Goal: Information Seeking & Learning: Learn about a topic

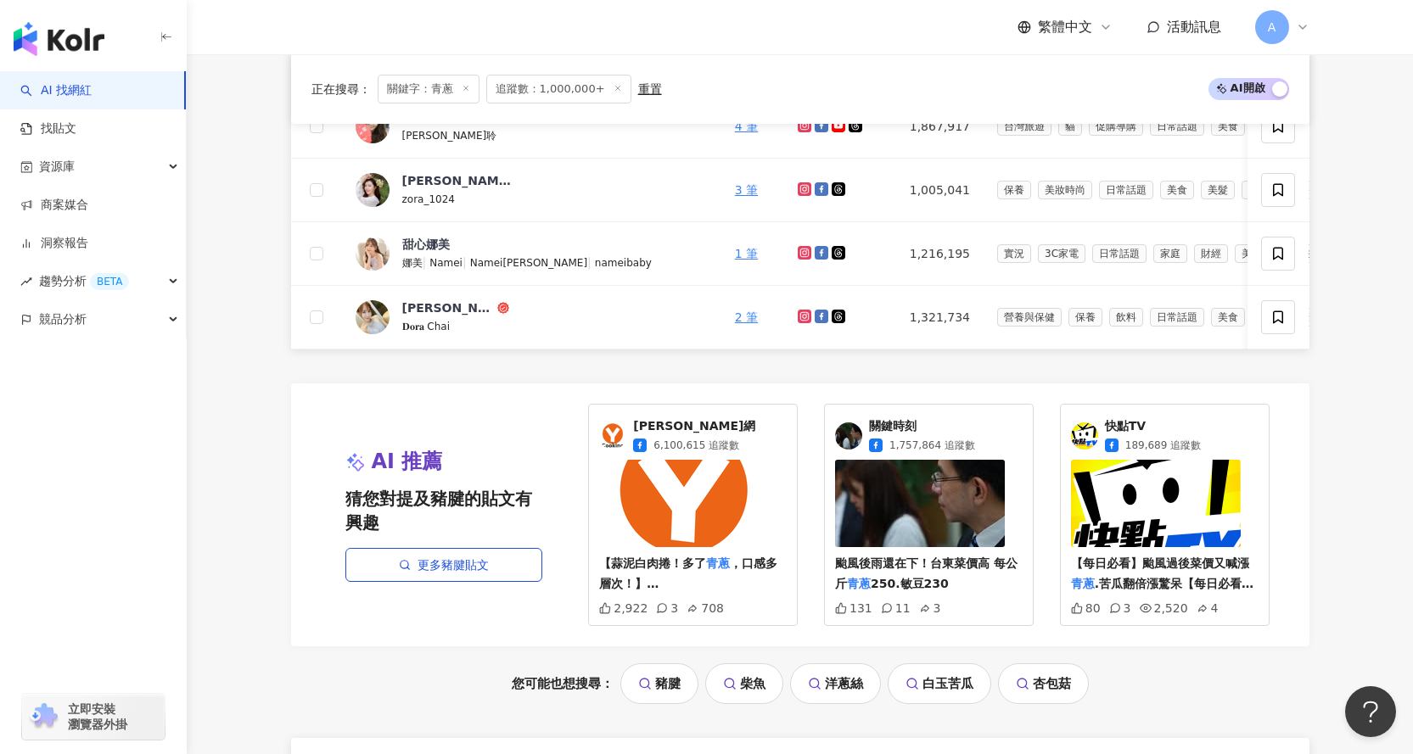
scroll to position [933, 0]
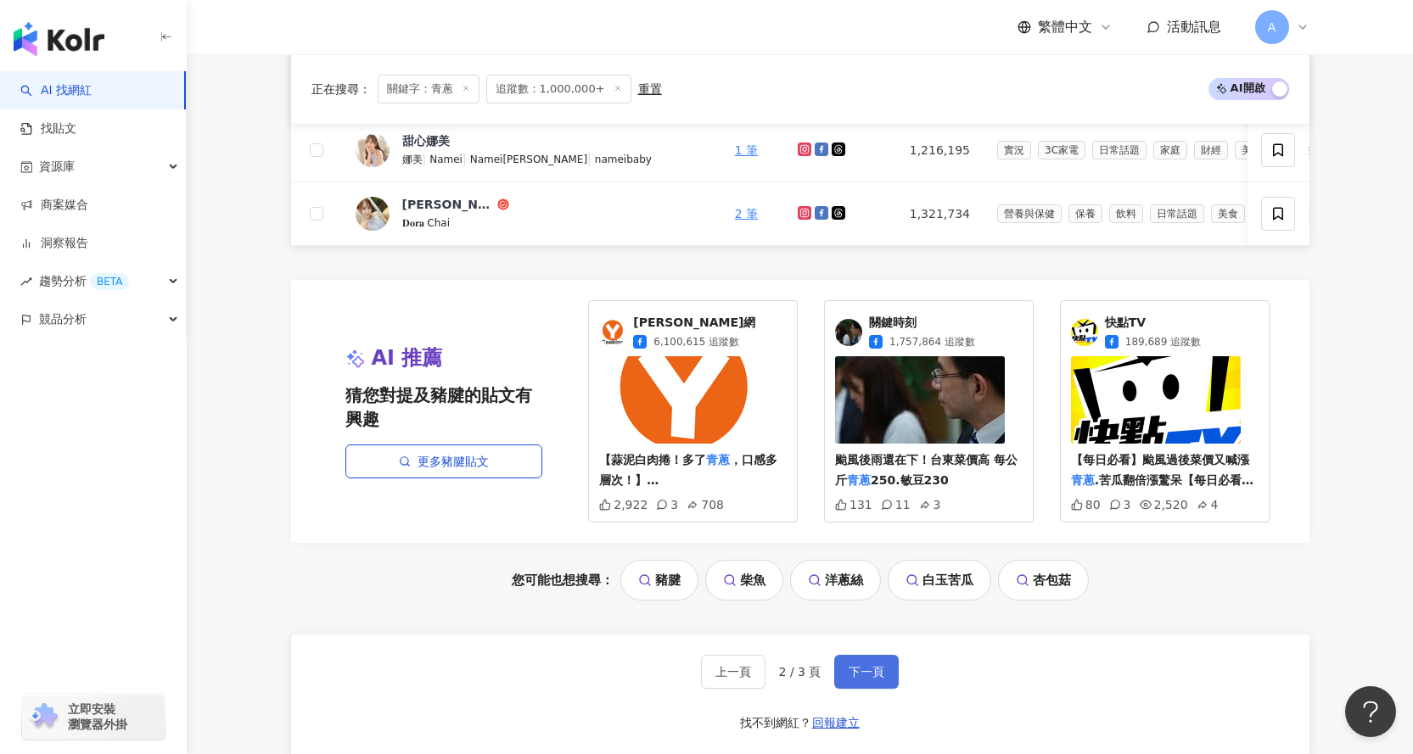
click at [856, 679] on span "下一頁" at bounding box center [866, 672] width 36 height 14
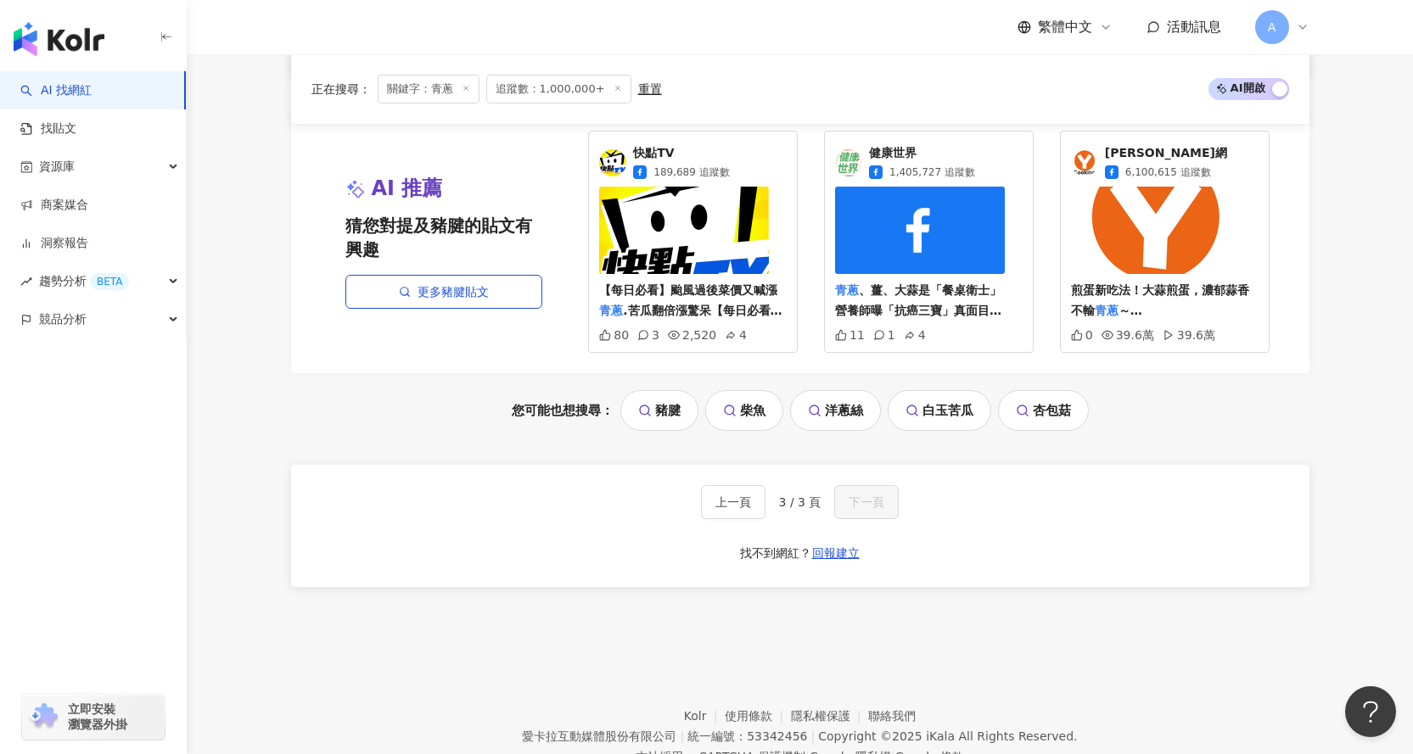
scroll to position [799, 0]
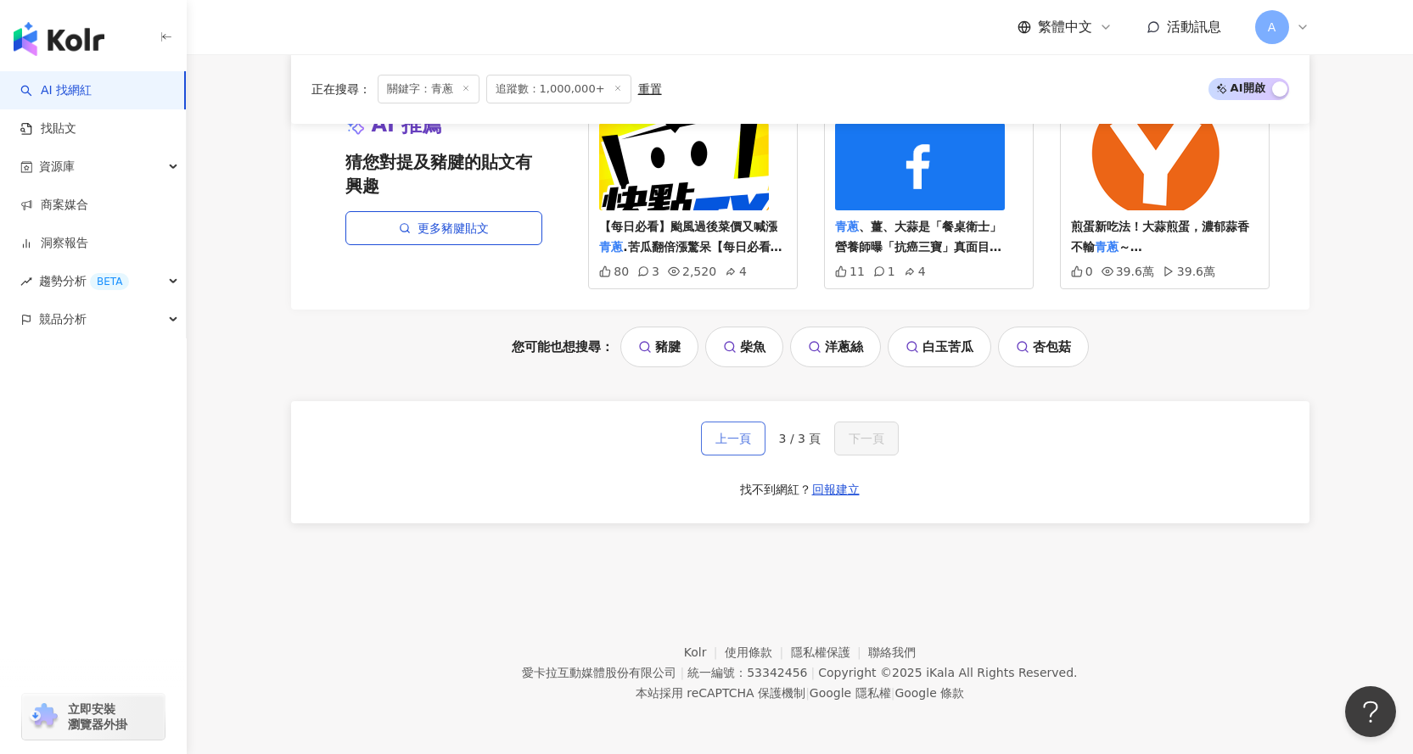
click at [726, 449] on button "上一頁" at bounding box center [733, 439] width 64 height 34
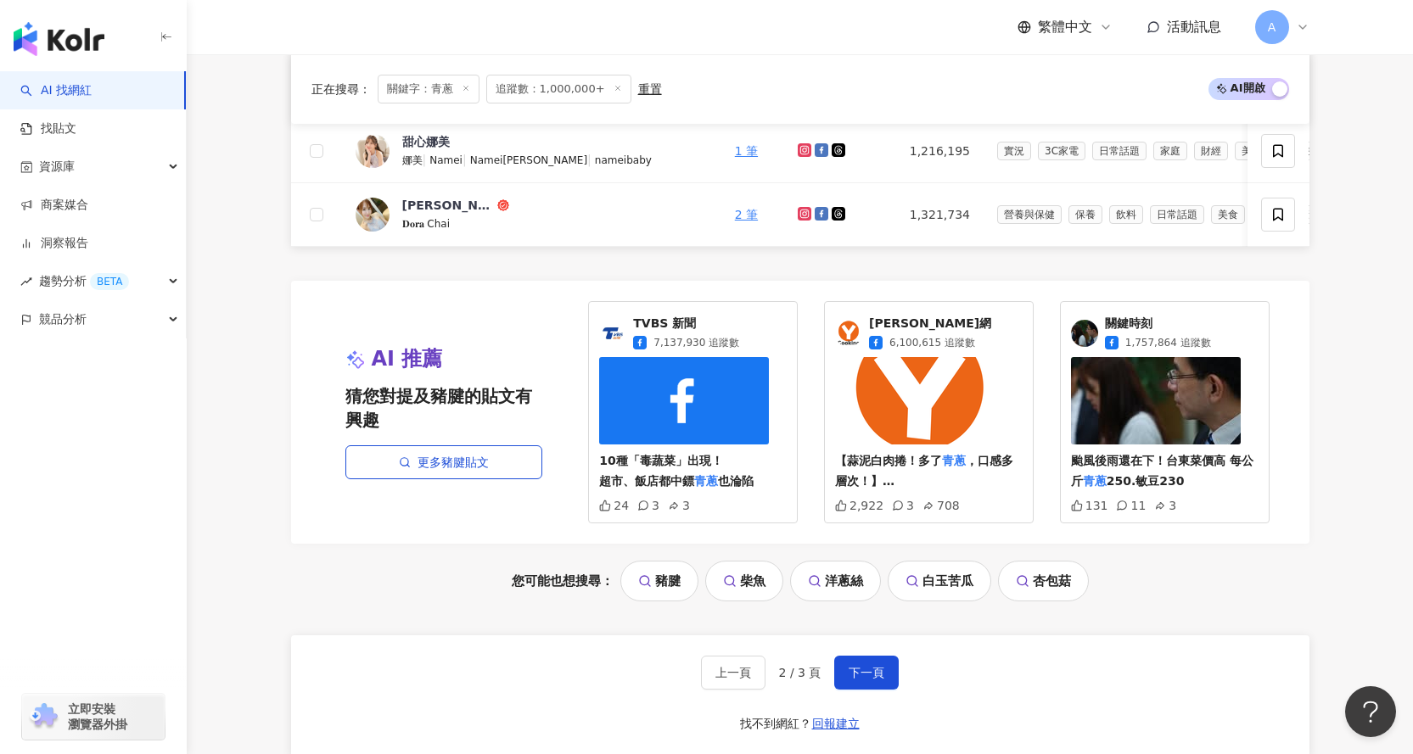
scroll to position [1181, 0]
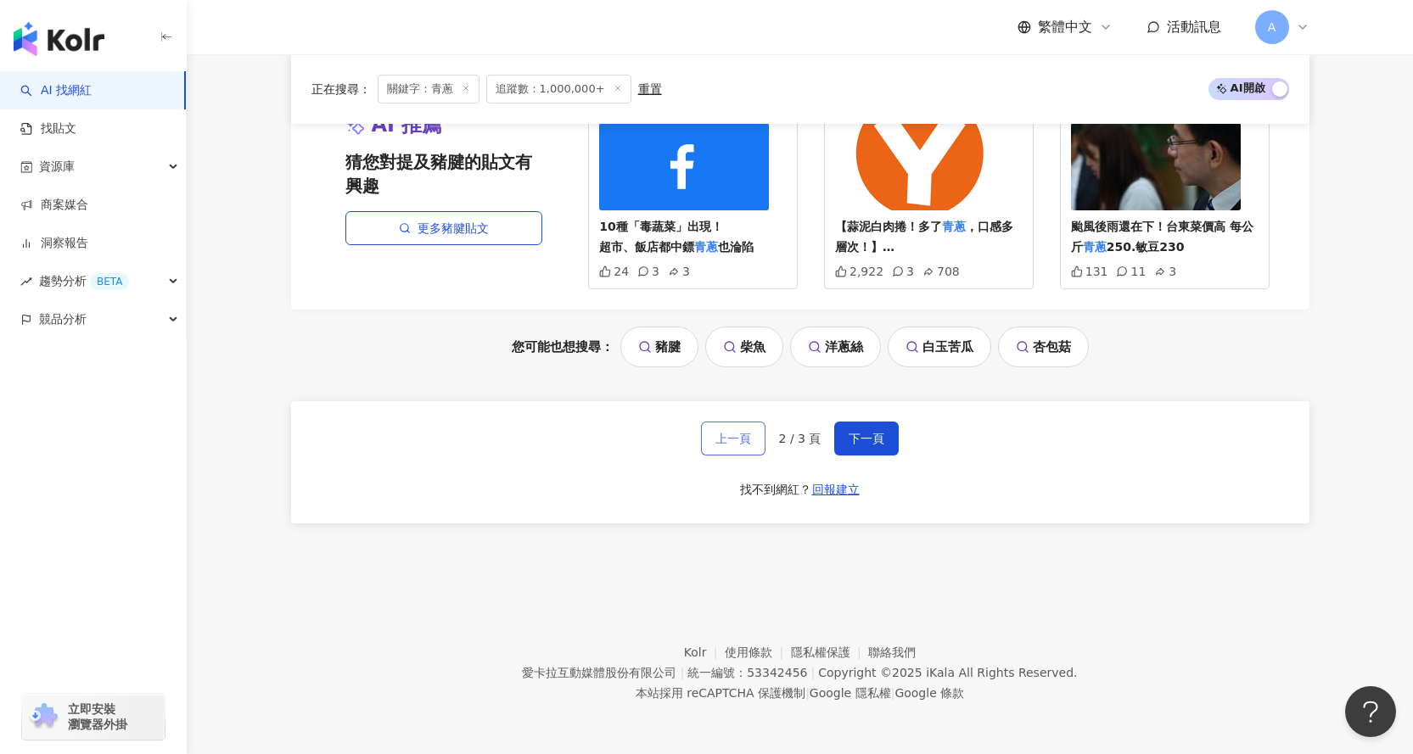
click at [757, 442] on button "上一頁" at bounding box center [733, 439] width 64 height 34
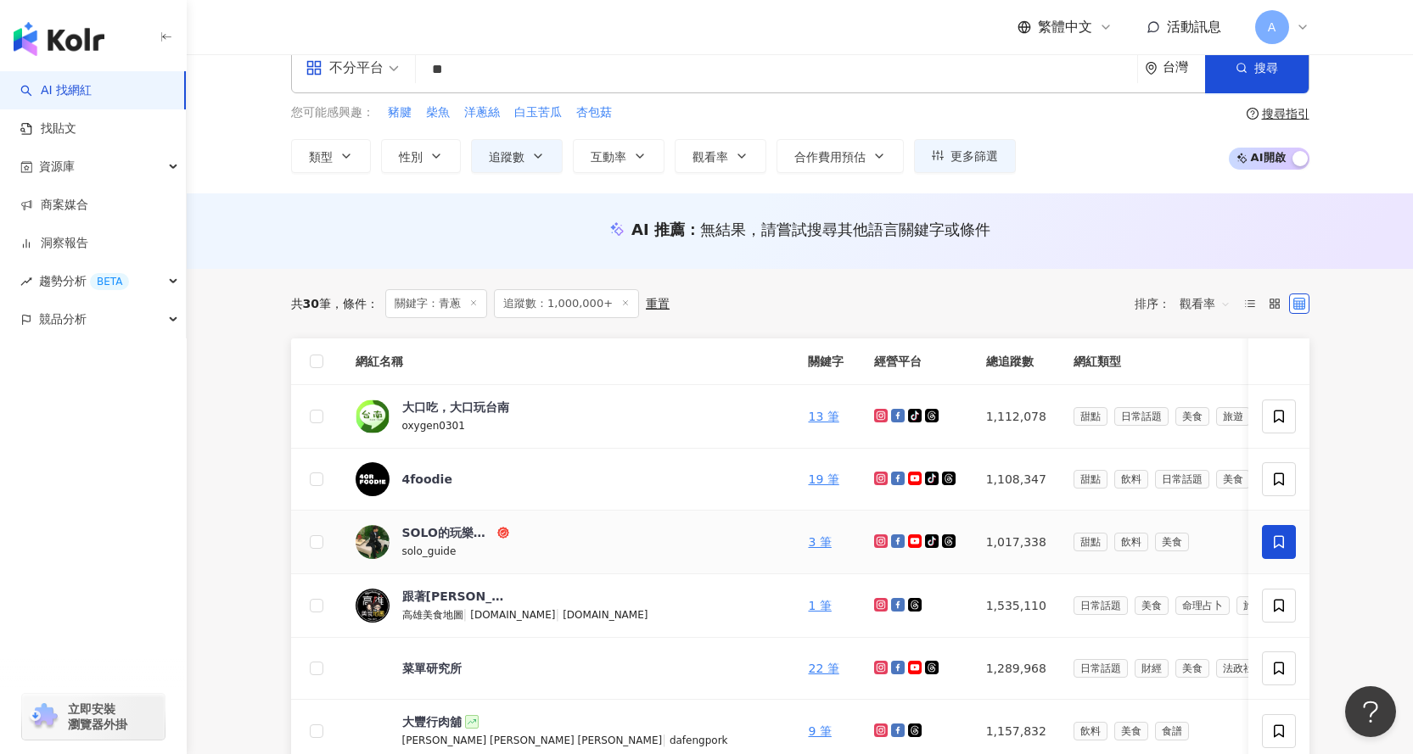
scroll to position [0, 0]
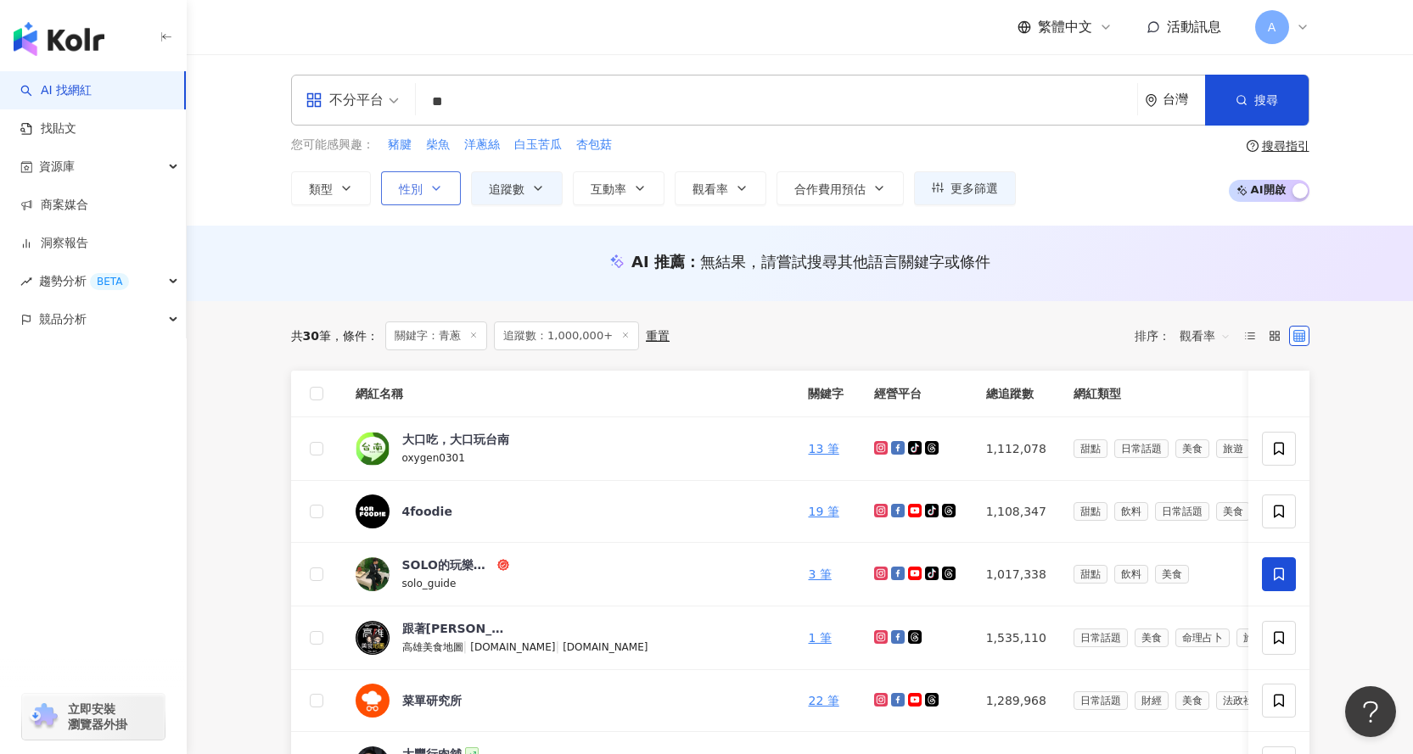
click at [383, 184] on button "性別" at bounding box center [421, 188] width 80 height 34
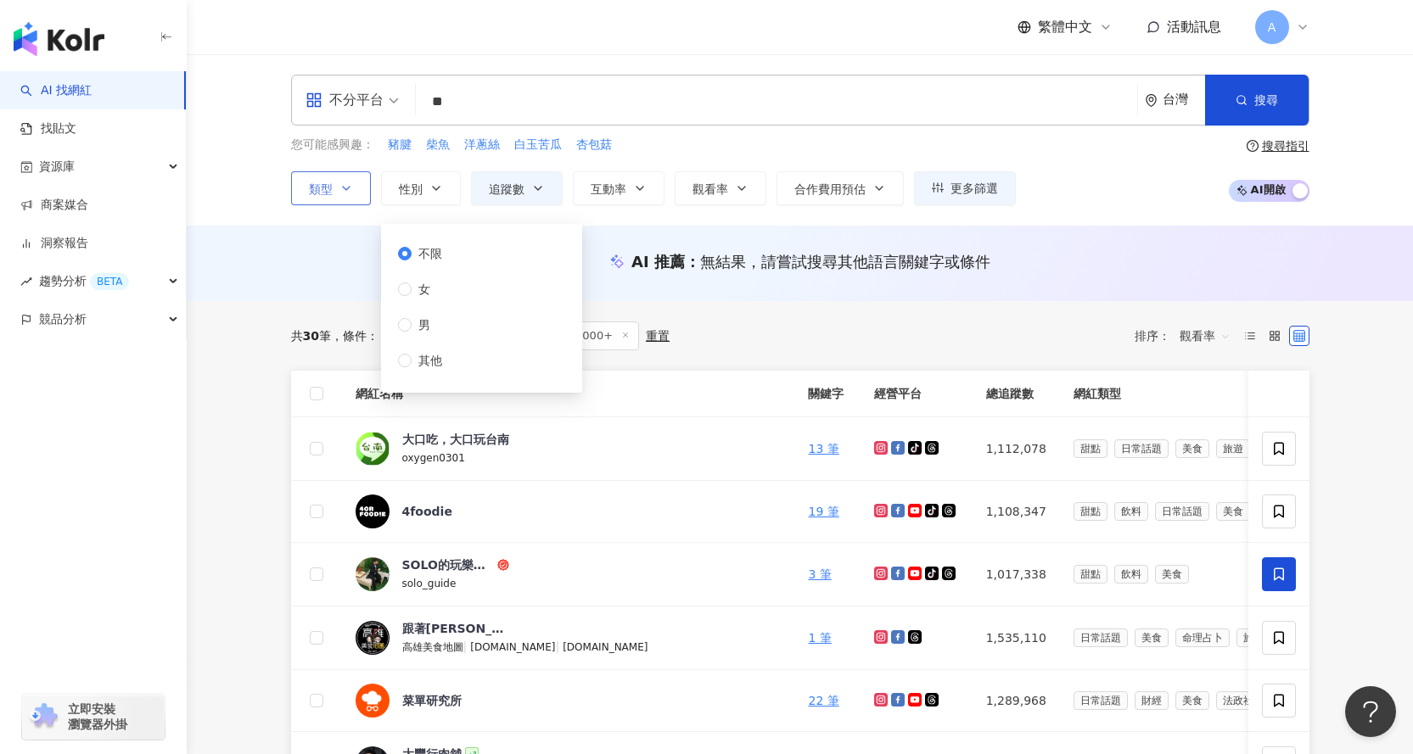
click at [349, 194] on button "類型" at bounding box center [331, 188] width 80 height 34
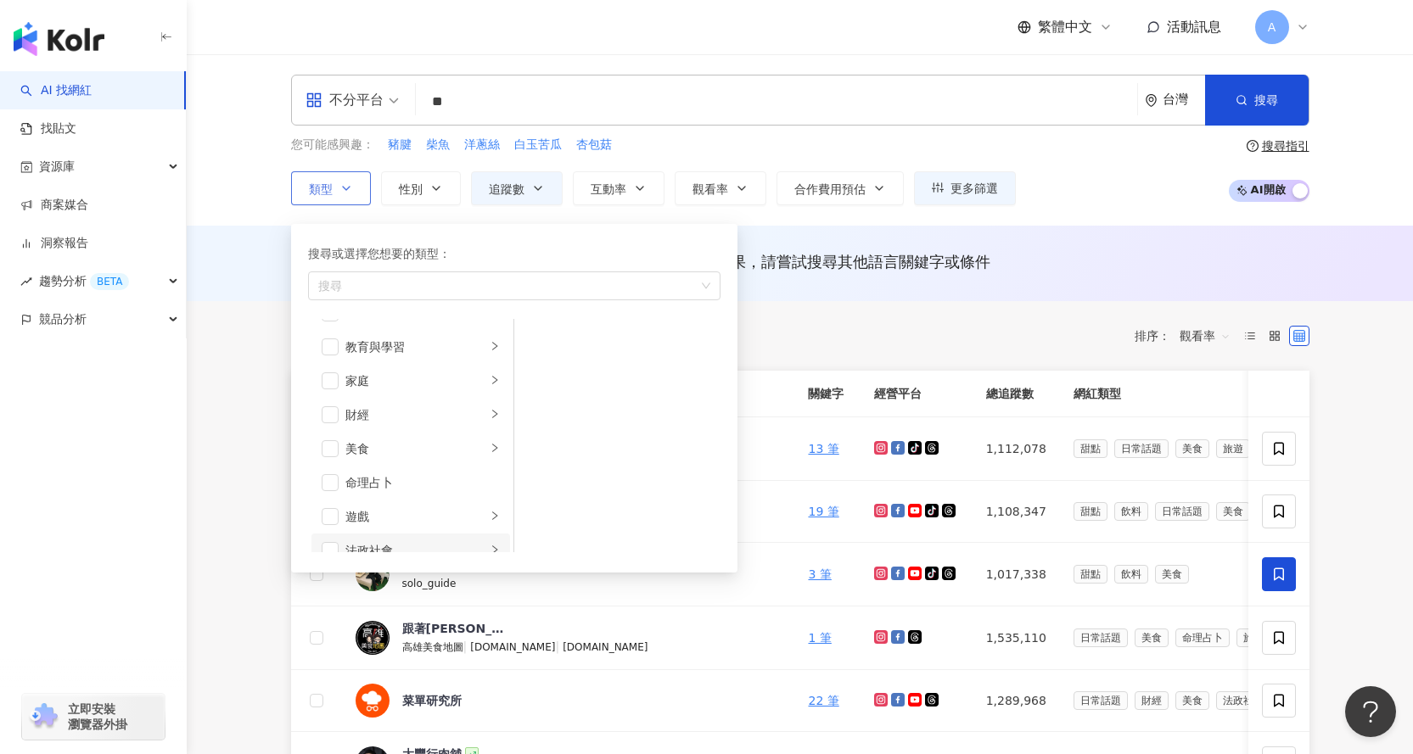
scroll to position [170, 0]
click at [356, 411] on div "美食" at bounding box center [415, 407] width 141 height 19
click at [324, 405] on span "button" at bounding box center [330, 407] width 17 height 17
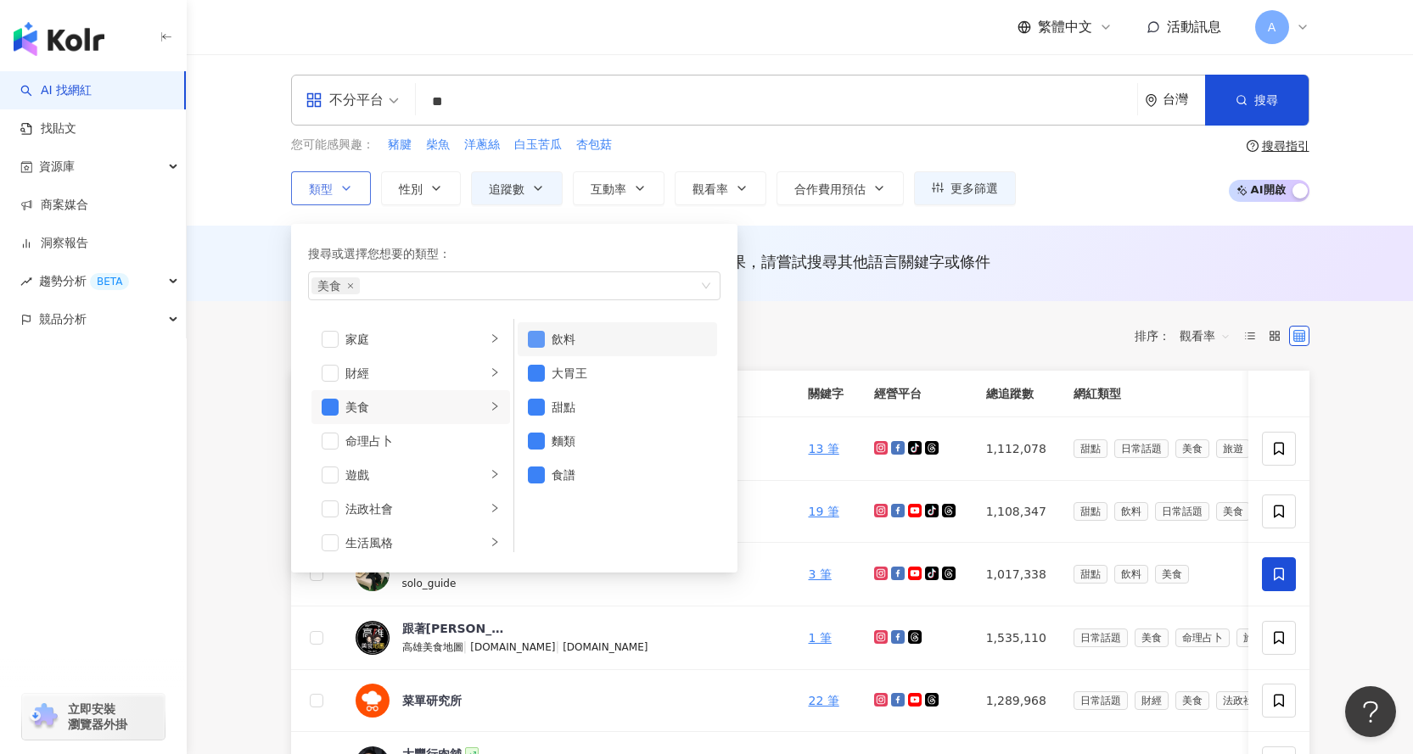
click at [540, 344] on span "button" at bounding box center [536, 339] width 17 height 17
click at [535, 381] on span "button" at bounding box center [536, 373] width 17 height 17
click at [542, 408] on span "button" at bounding box center [536, 407] width 17 height 17
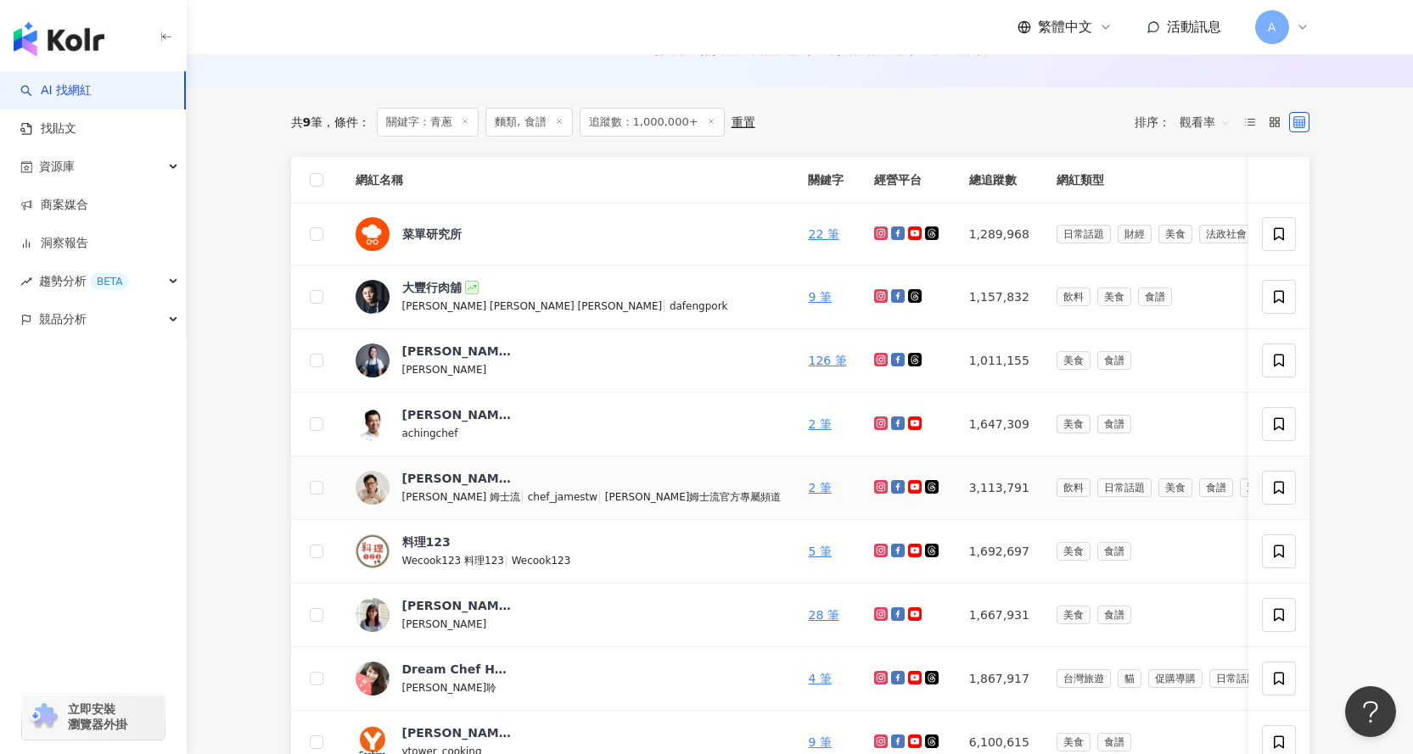
scroll to position [255, 0]
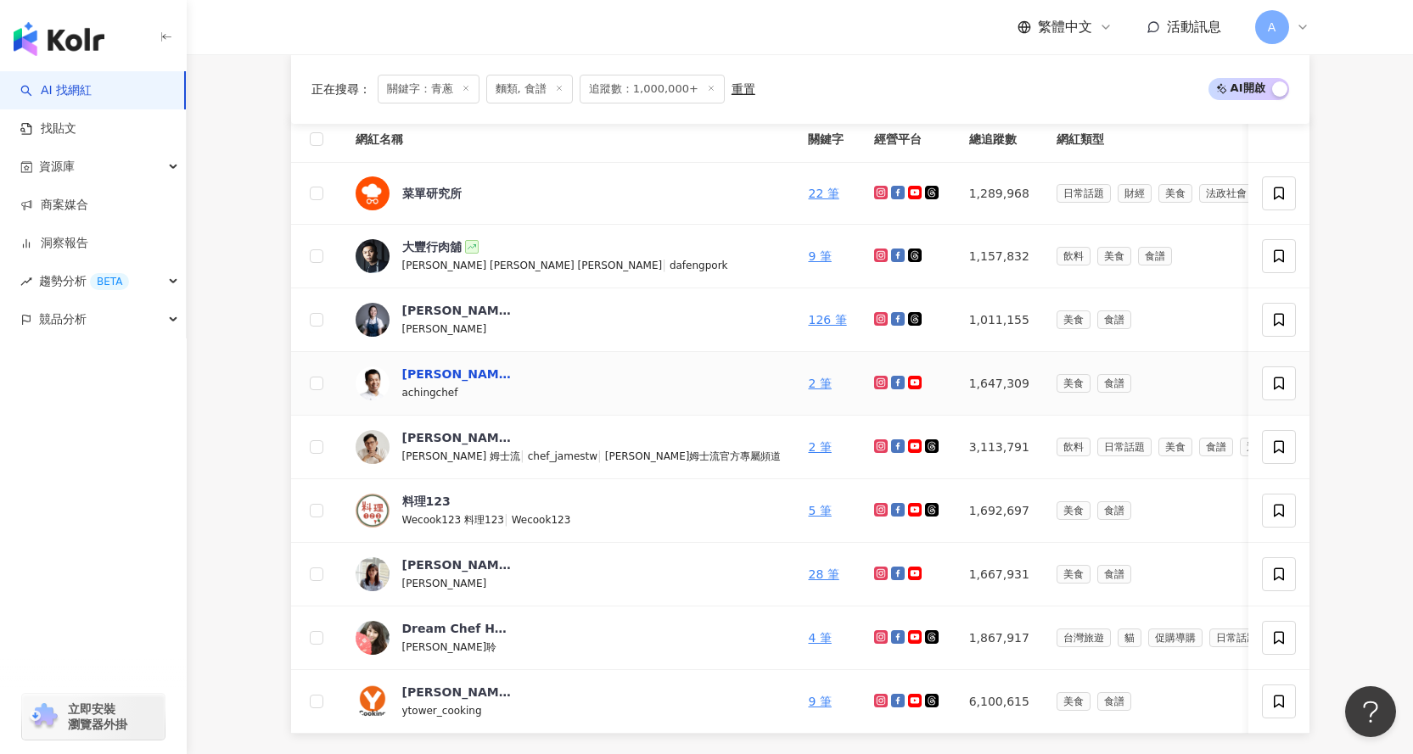
click at [433, 376] on div "[PERSON_NAME][DEMOGRAPHIC_DATA]" at bounding box center [457, 374] width 110 height 17
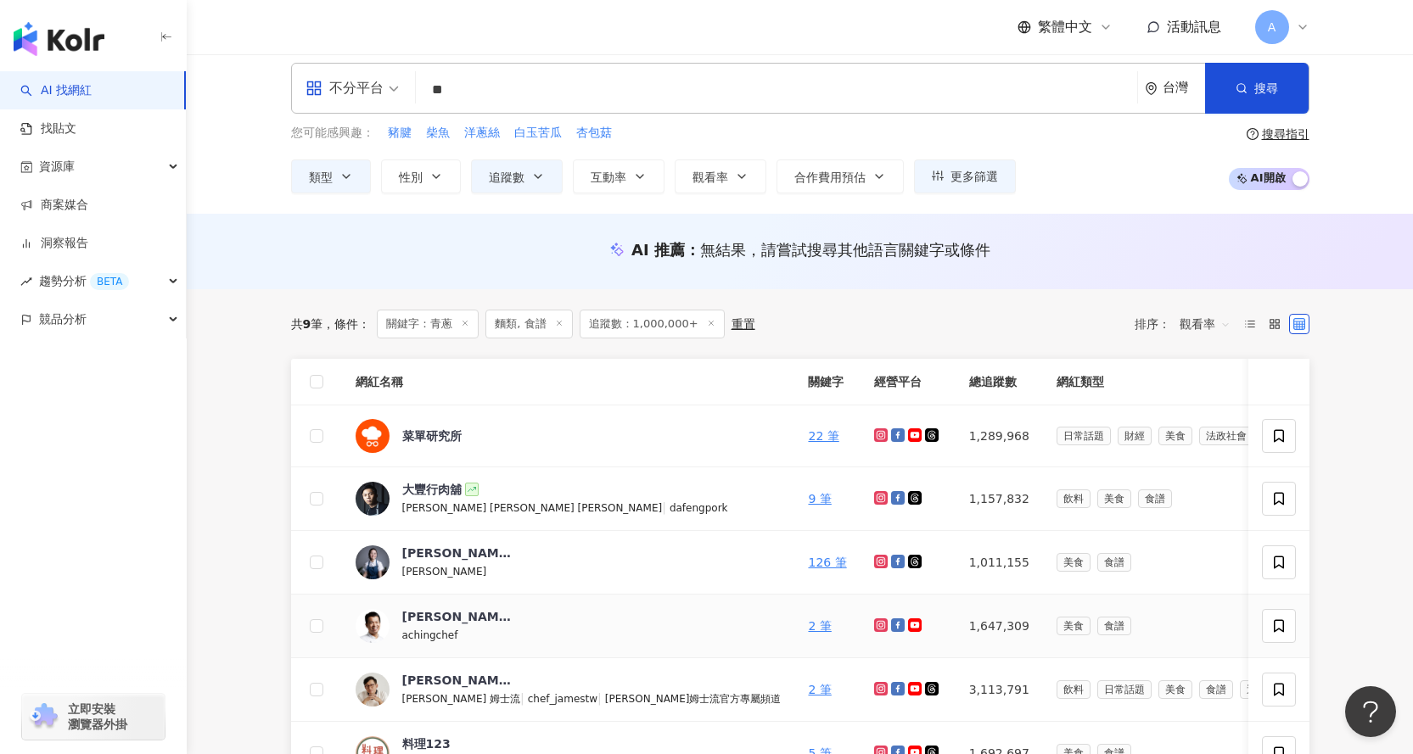
scroll to position [0, 0]
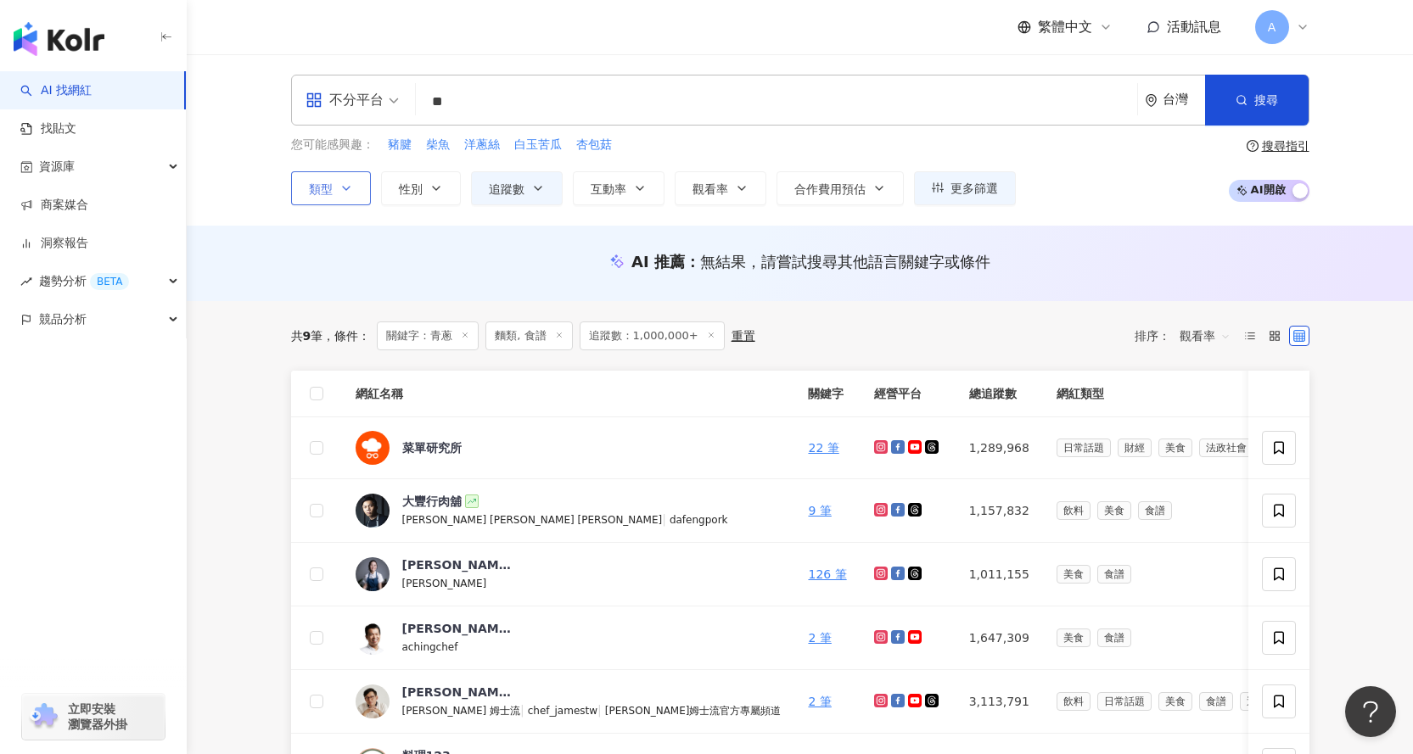
click at [350, 182] on icon "button" at bounding box center [346, 189] width 14 height 14
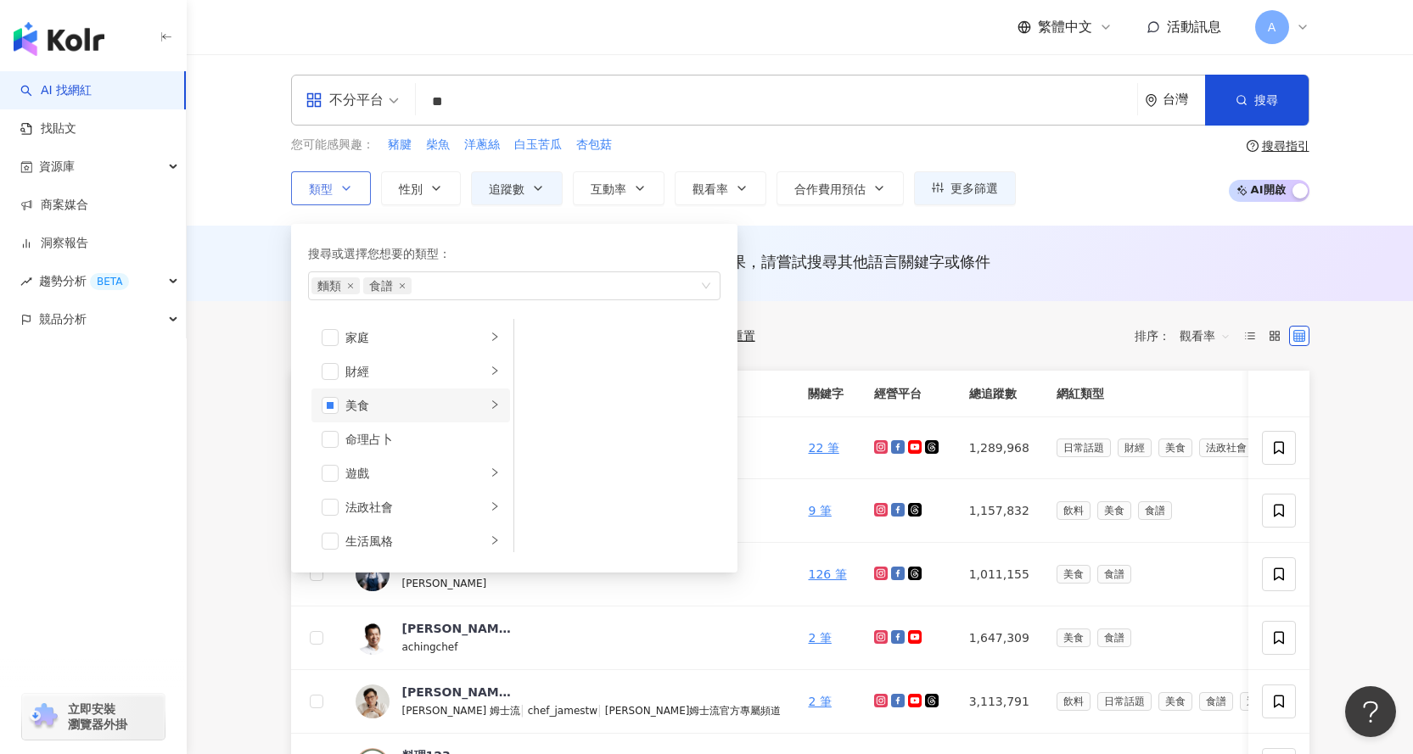
scroll to position [170, 0]
click at [326, 408] on span "button" at bounding box center [330, 407] width 17 height 17
click at [334, 490] on span "button" at bounding box center [330, 492] width 17 height 17
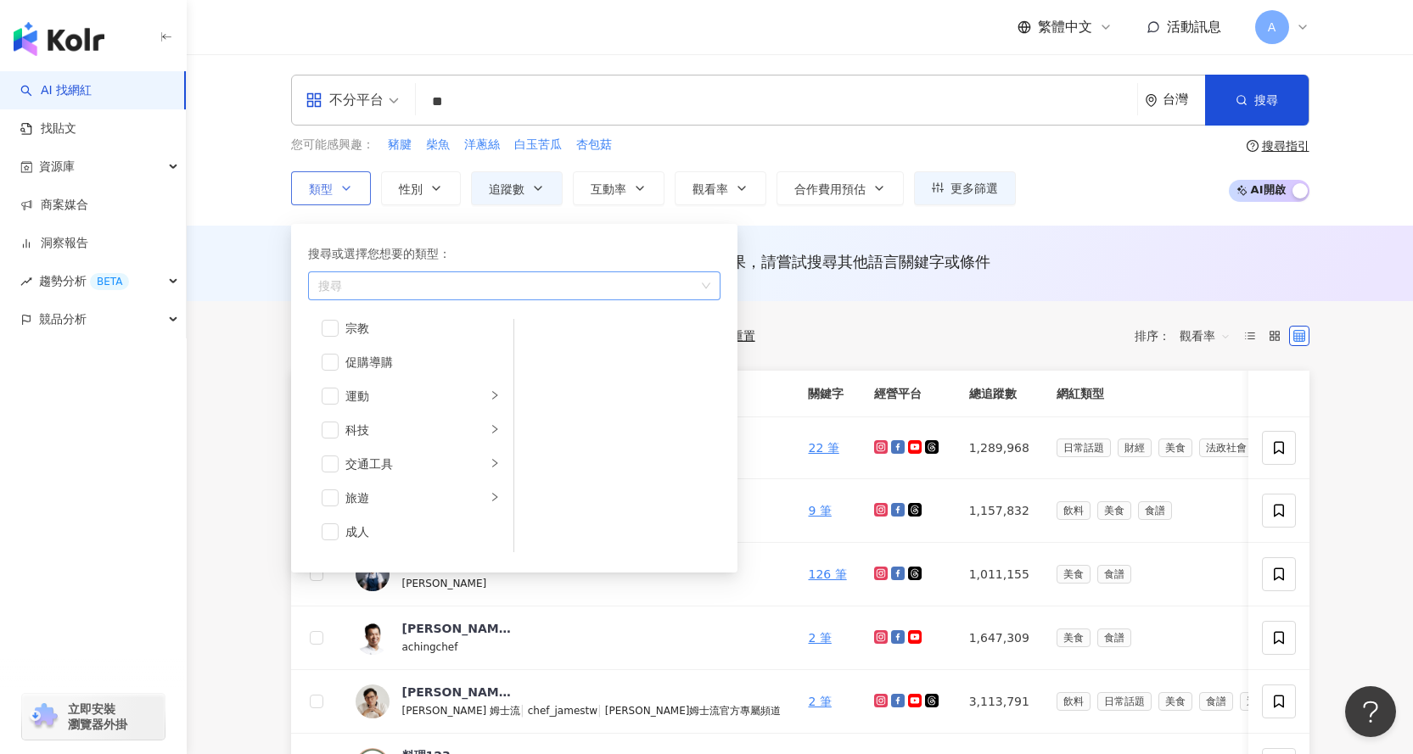
click at [451, 283] on div "button" at bounding box center [505, 285] width 388 height 13
type input "*"
type input "**"
click at [389, 282] on div "搞笑" at bounding box center [505, 285] width 388 height 13
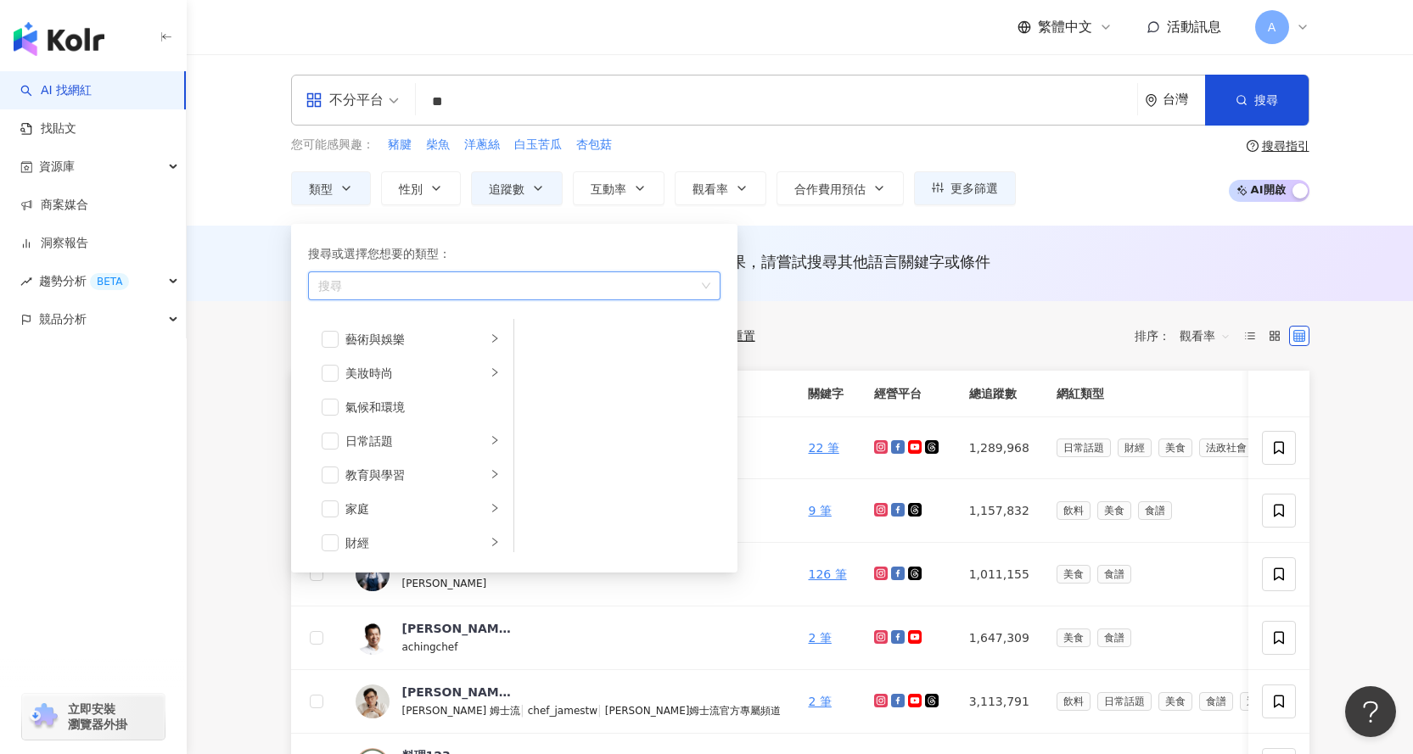
click at [473, 112] on input "**" at bounding box center [777, 102] width 708 height 32
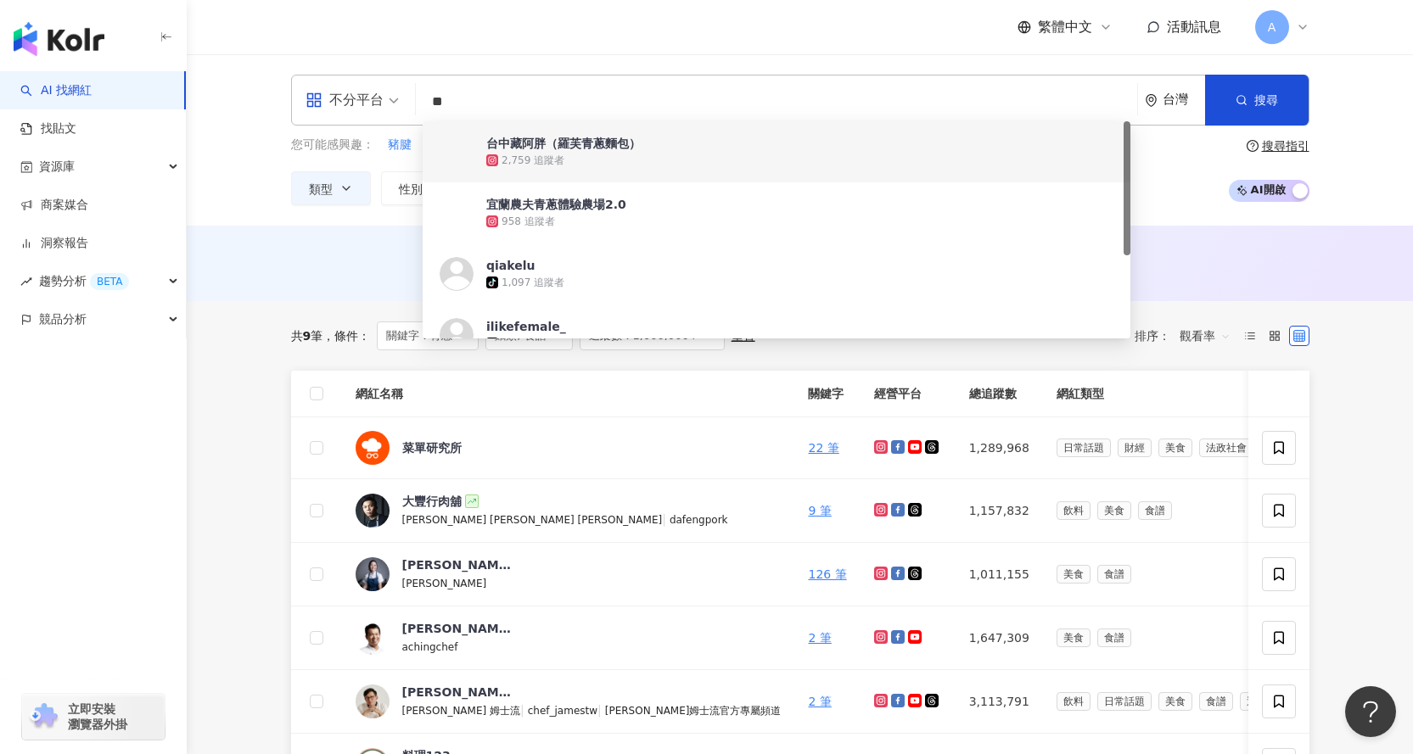
type input "*"
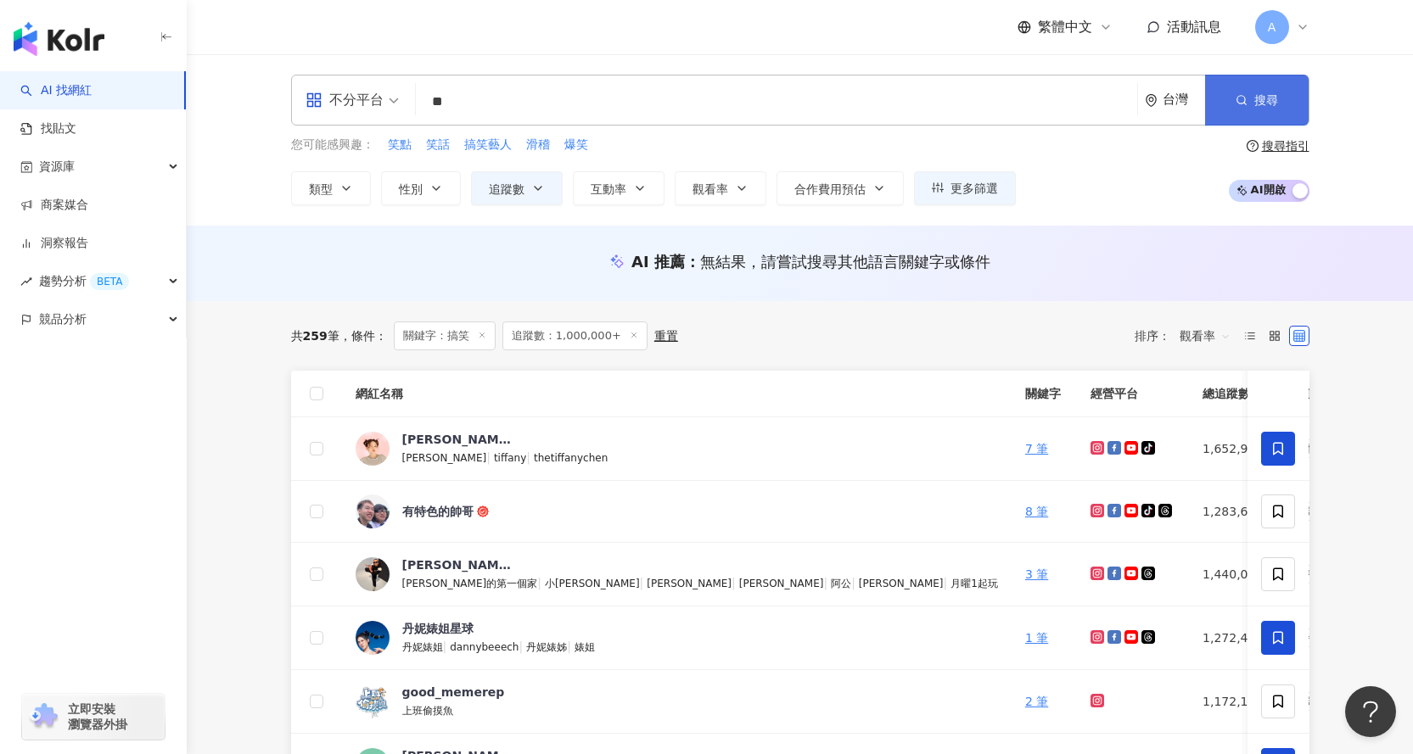
click at [1261, 93] on span "搜尋" at bounding box center [1266, 100] width 24 height 14
click at [453, 508] on div "有特色的帥哥" at bounding box center [437, 511] width 71 height 17
click at [445, 430] on div "[PERSON_NAME]" at bounding box center [457, 438] width 110 height 17
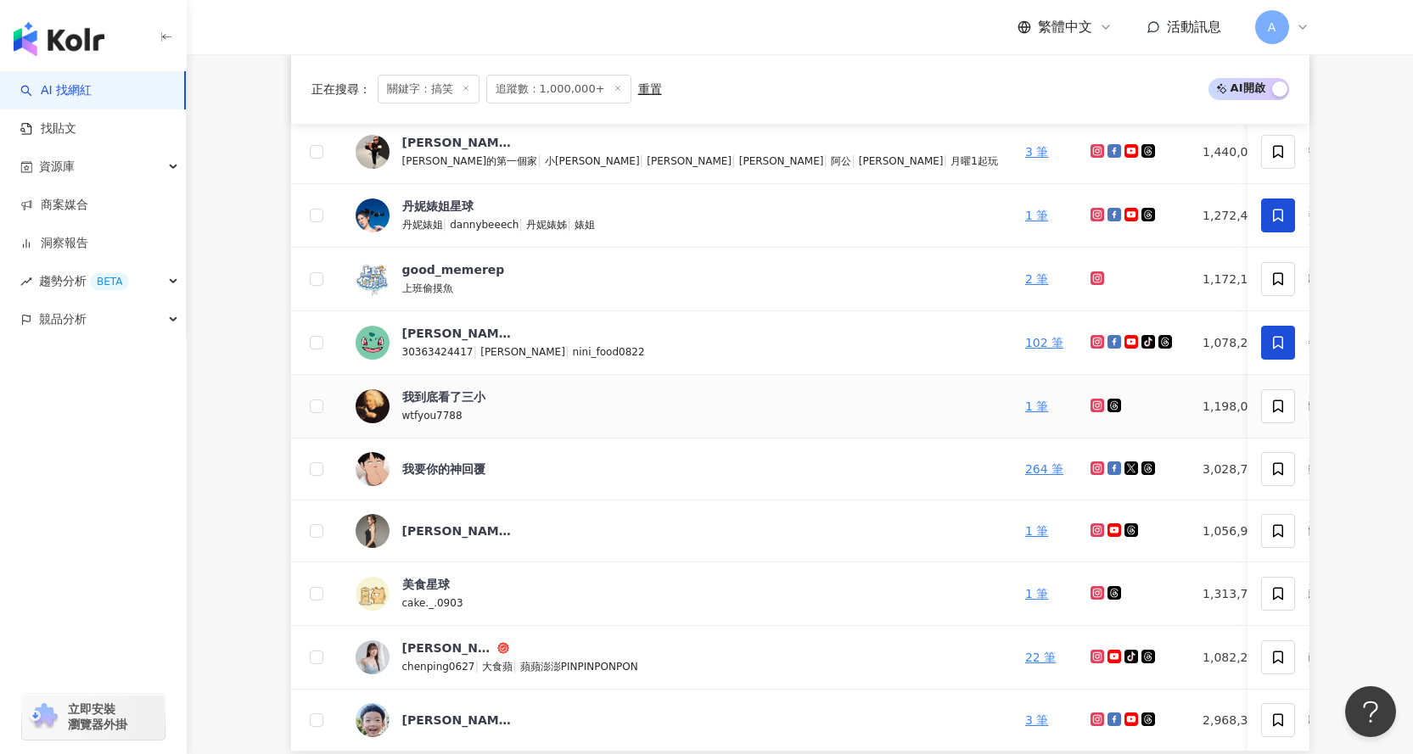
scroll to position [424, 0]
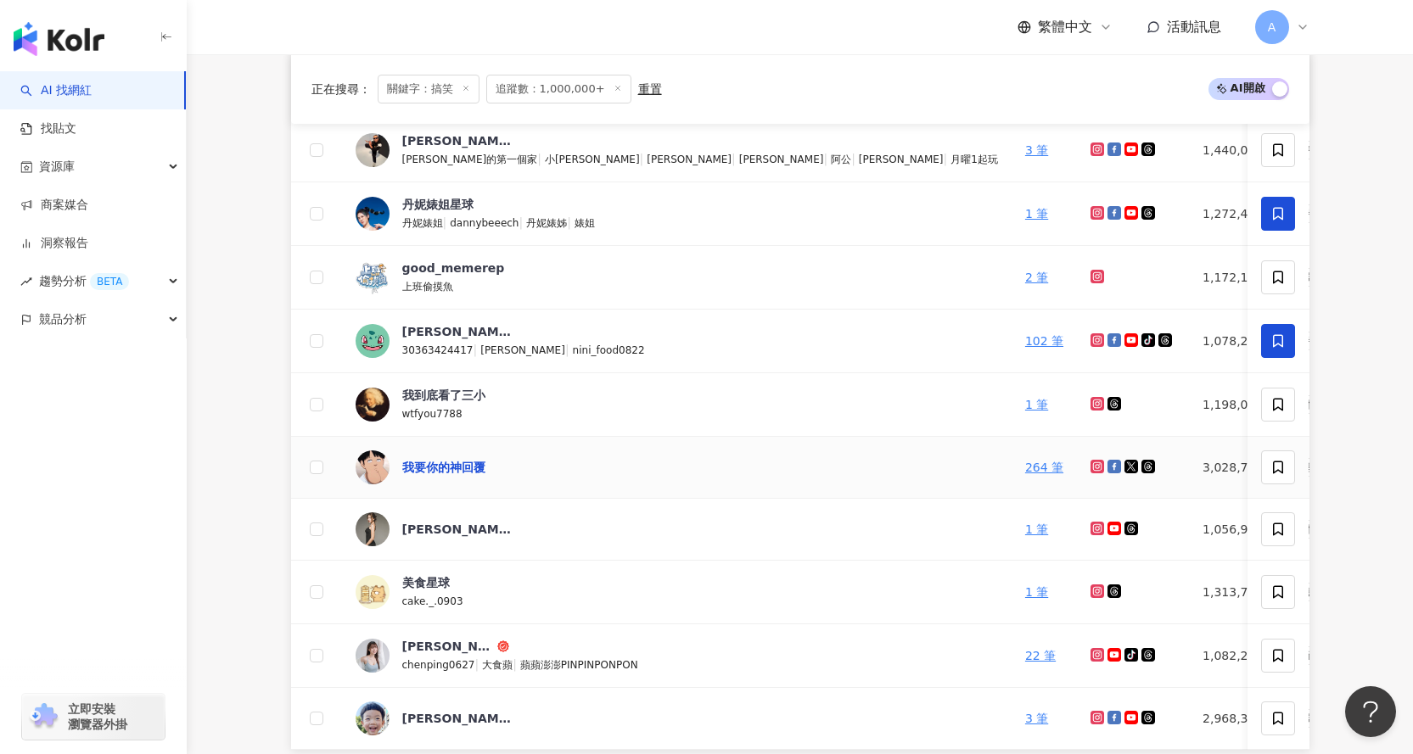
click at [468, 466] on div "我要你的神回覆" at bounding box center [443, 467] width 83 height 17
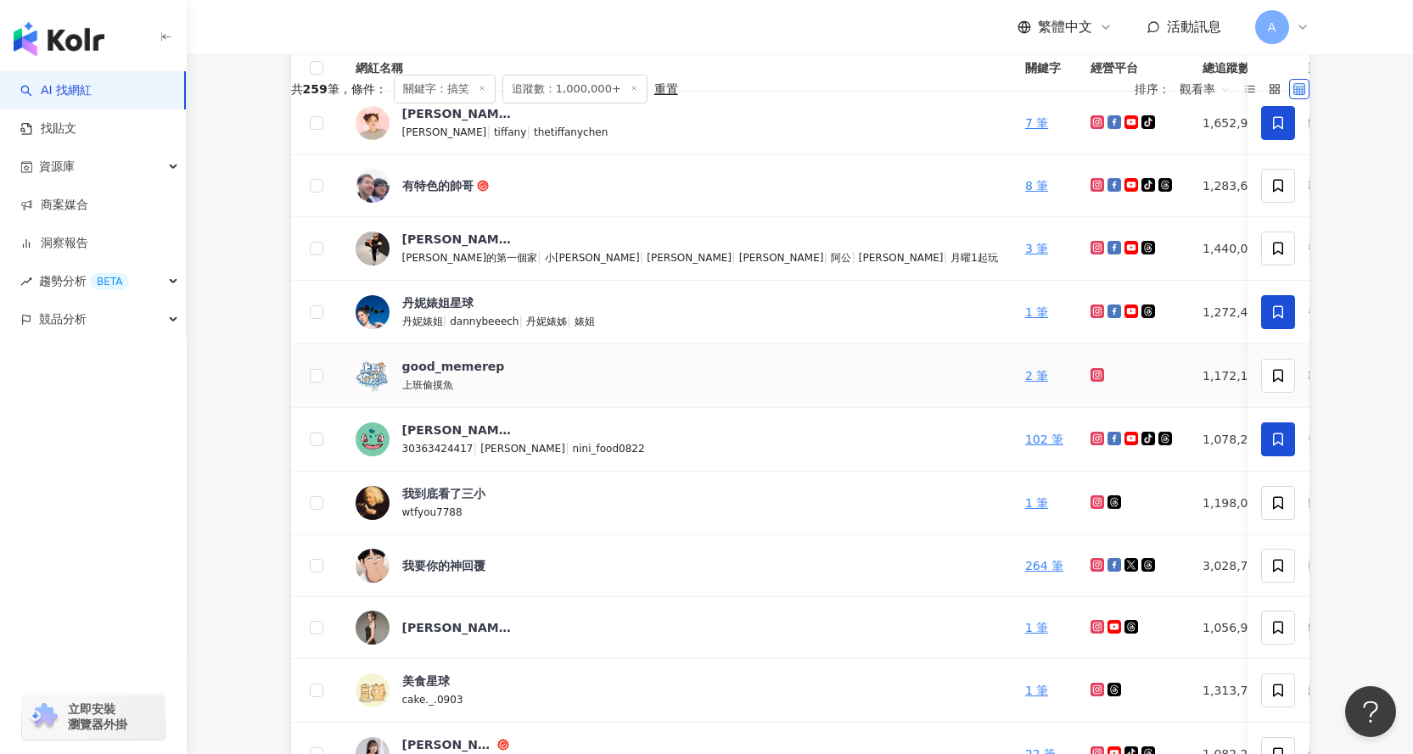
scroll to position [170, 0]
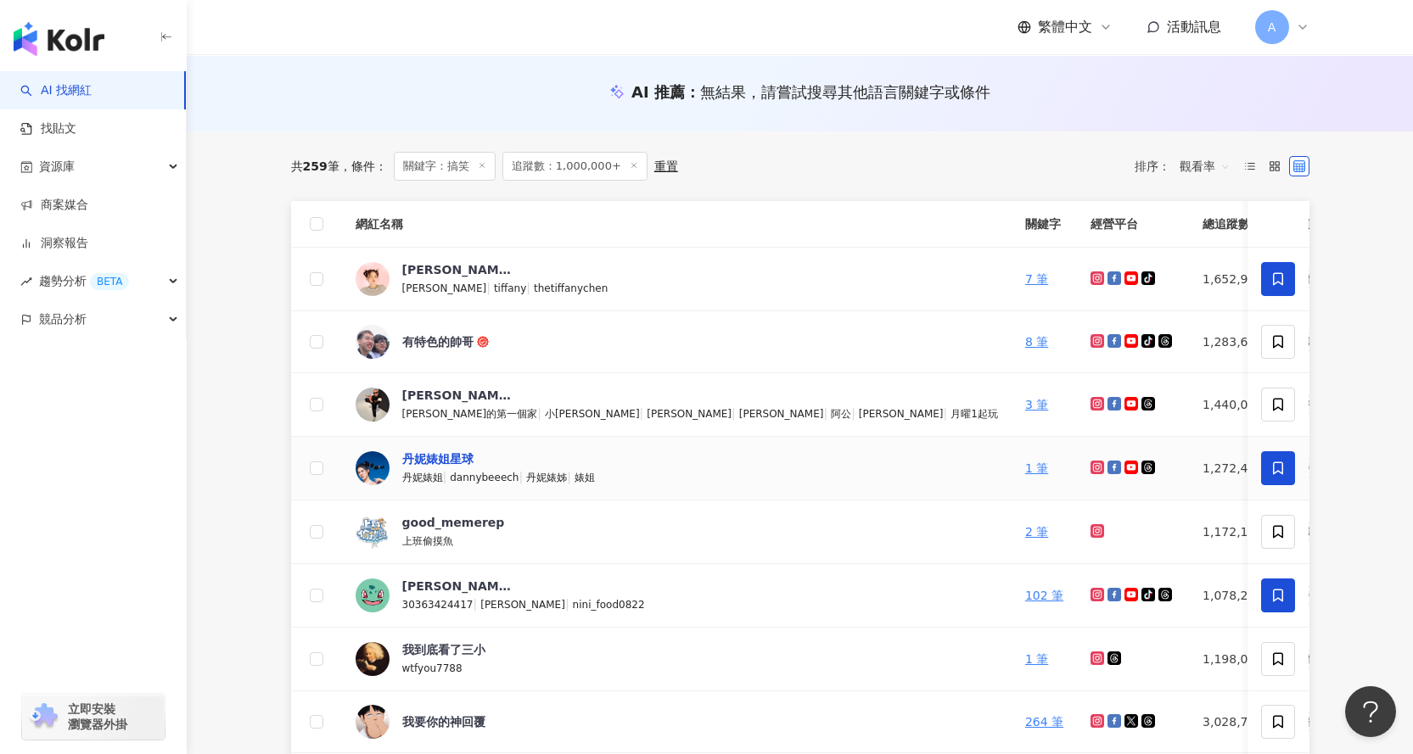
click at [465, 458] on div "丹妮婊姐星球" at bounding box center [437, 459] width 71 height 17
click at [445, 266] on div "[PERSON_NAME]" at bounding box center [457, 269] width 110 height 17
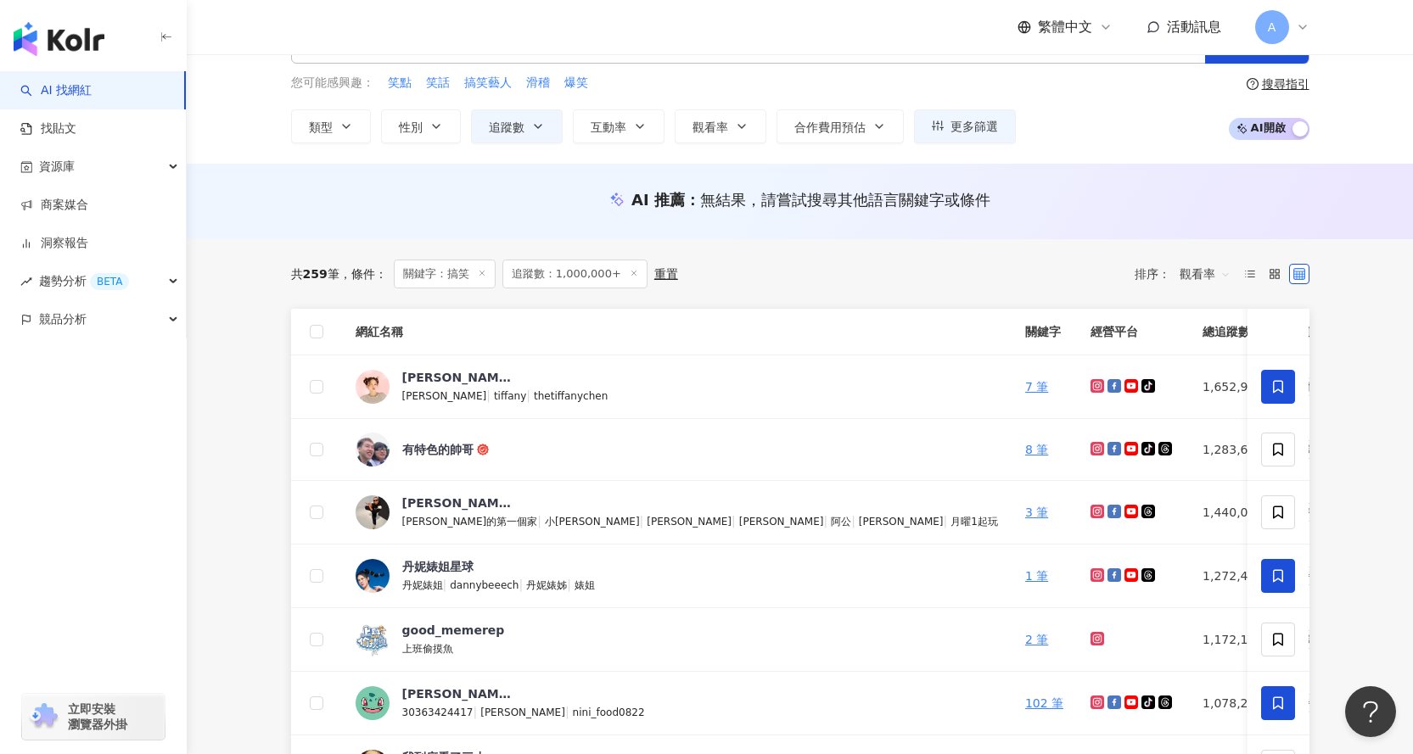
scroll to position [0, 0]
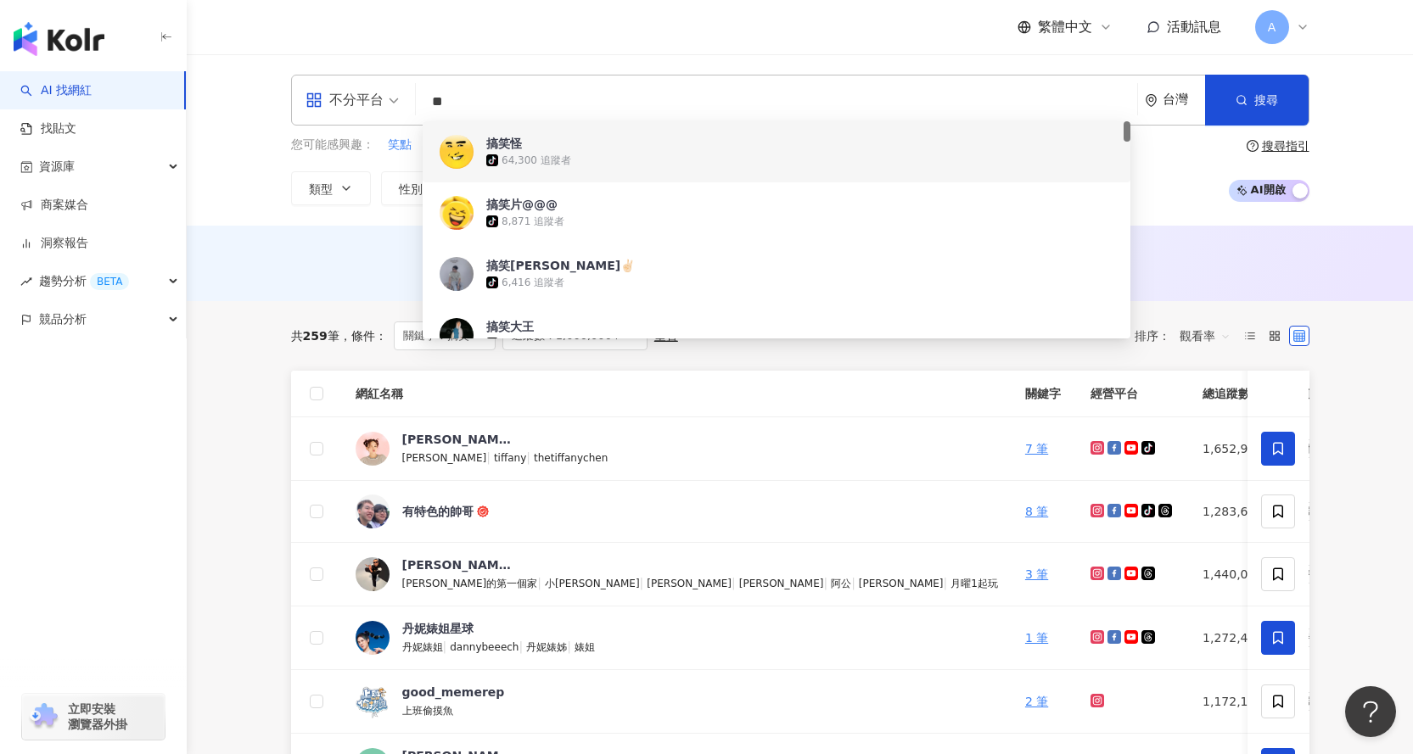
drag, startPoint x: 566, startPoint y: 101, endPoint x: 522, endPoint y: 114, distance: 45.9
click at [540, 106] on input "**" at bounding box center [777, 102] width 708 height 32
type input "*"
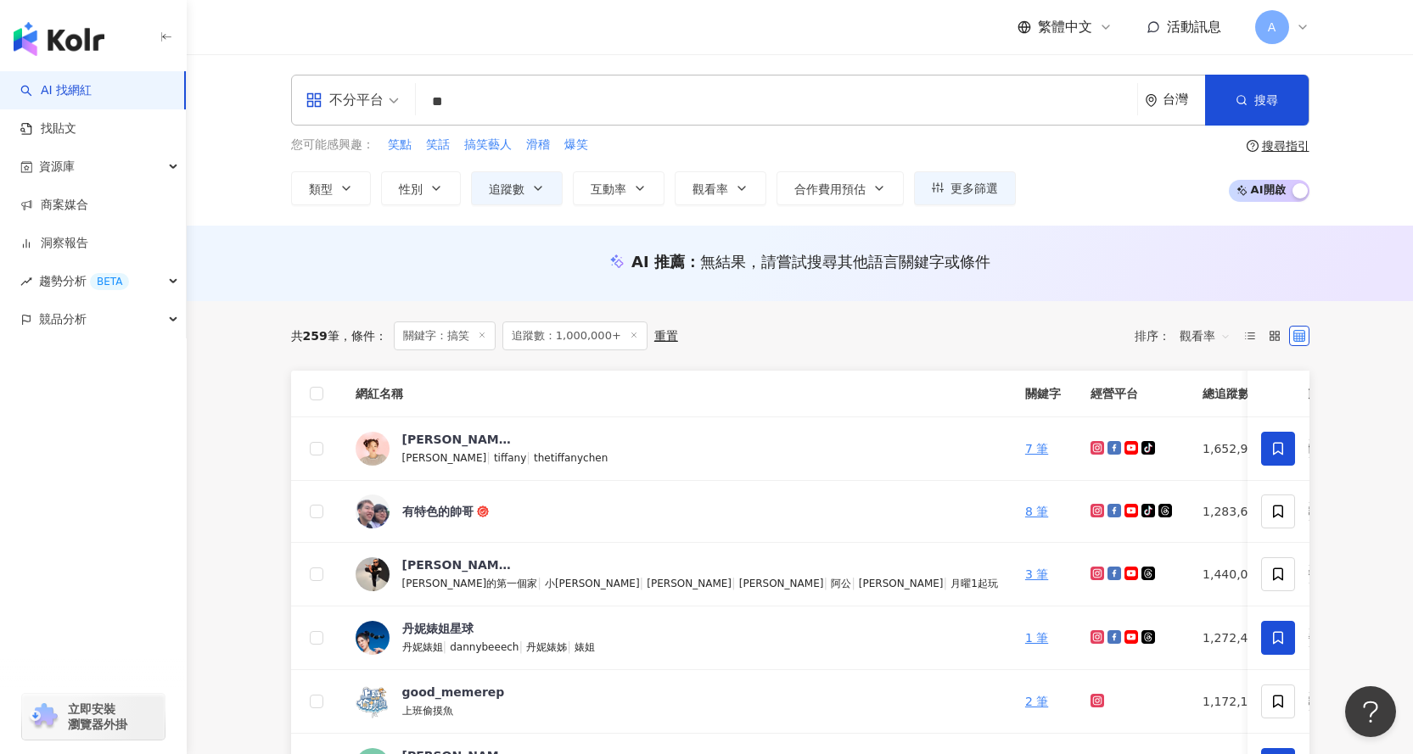
type input "**"
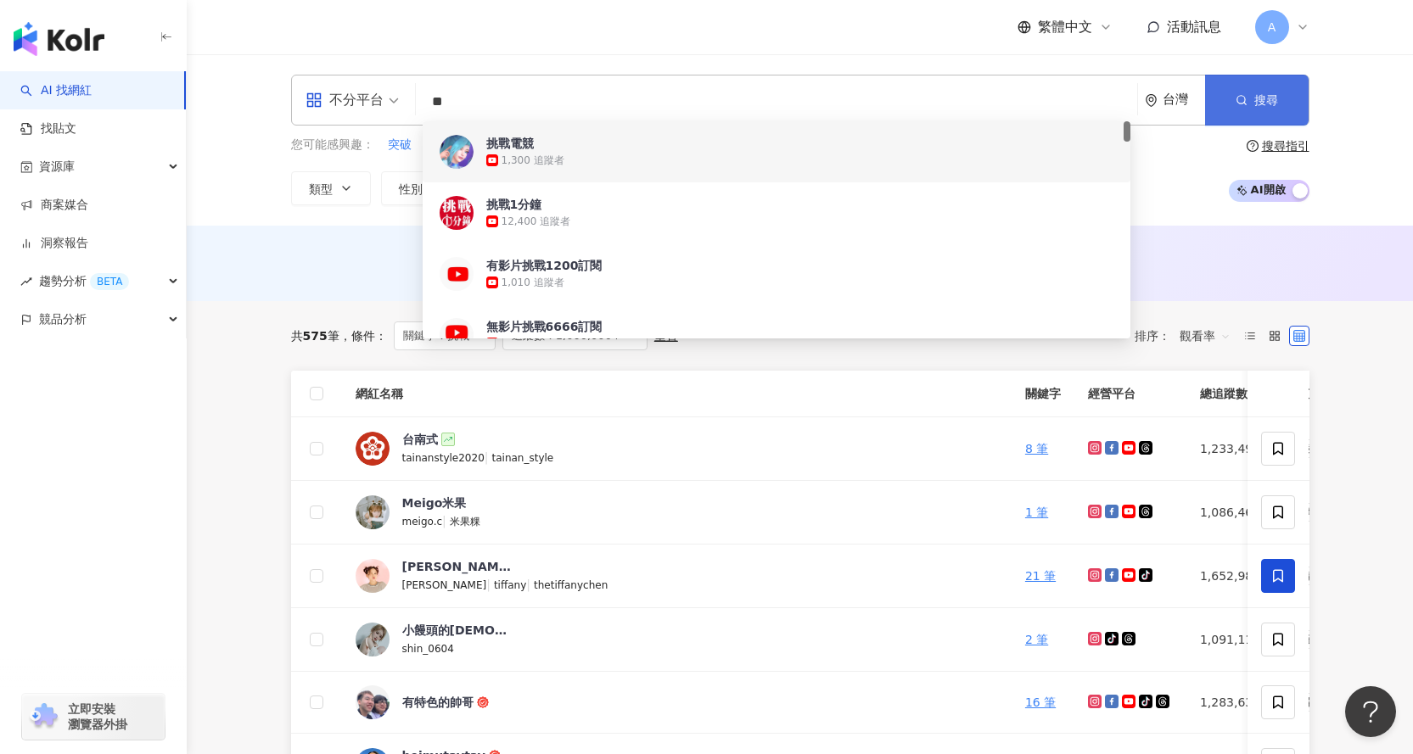
click at [1277, 107] on span "搜尋" at bounding box center [1266, 100] width 24 height 14
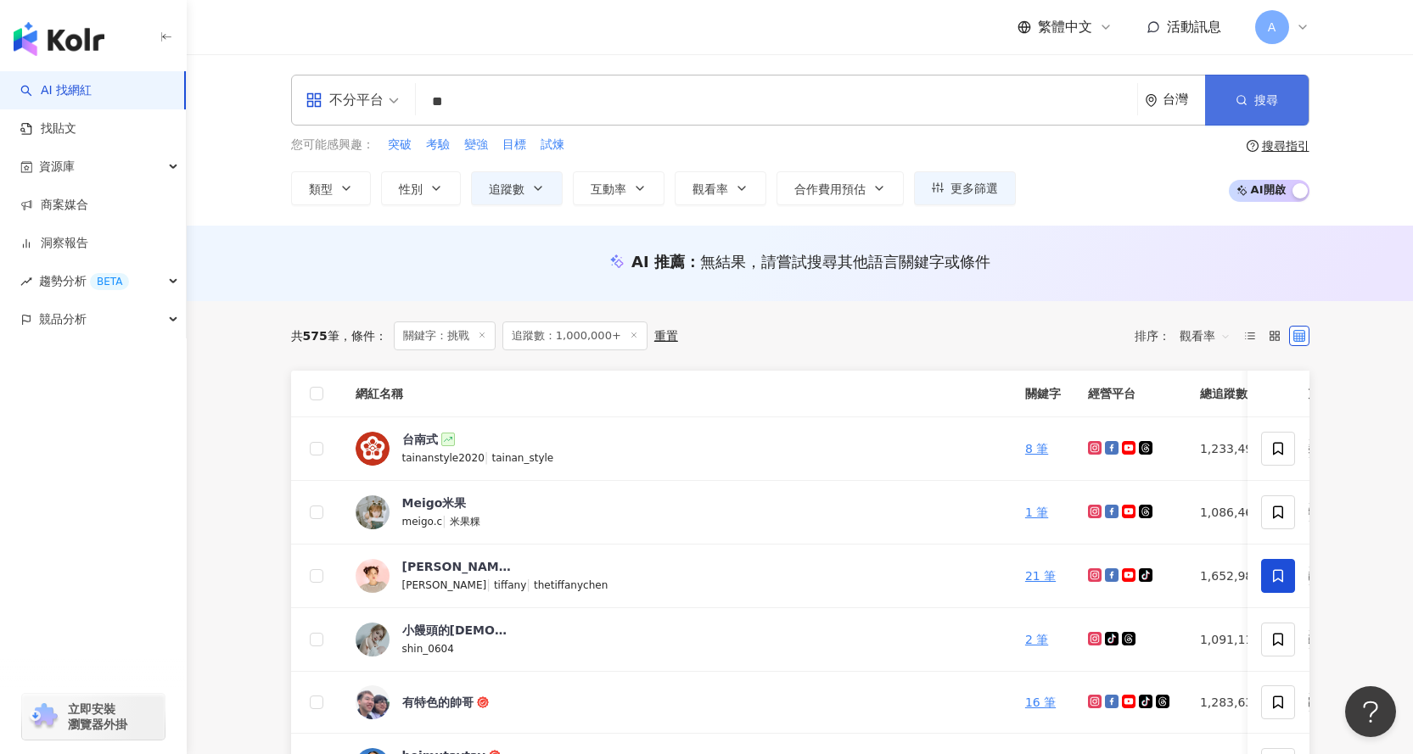
click at [1291, 97] on button "搜尋" at bounding box center [1257, 100] width 104 height 51
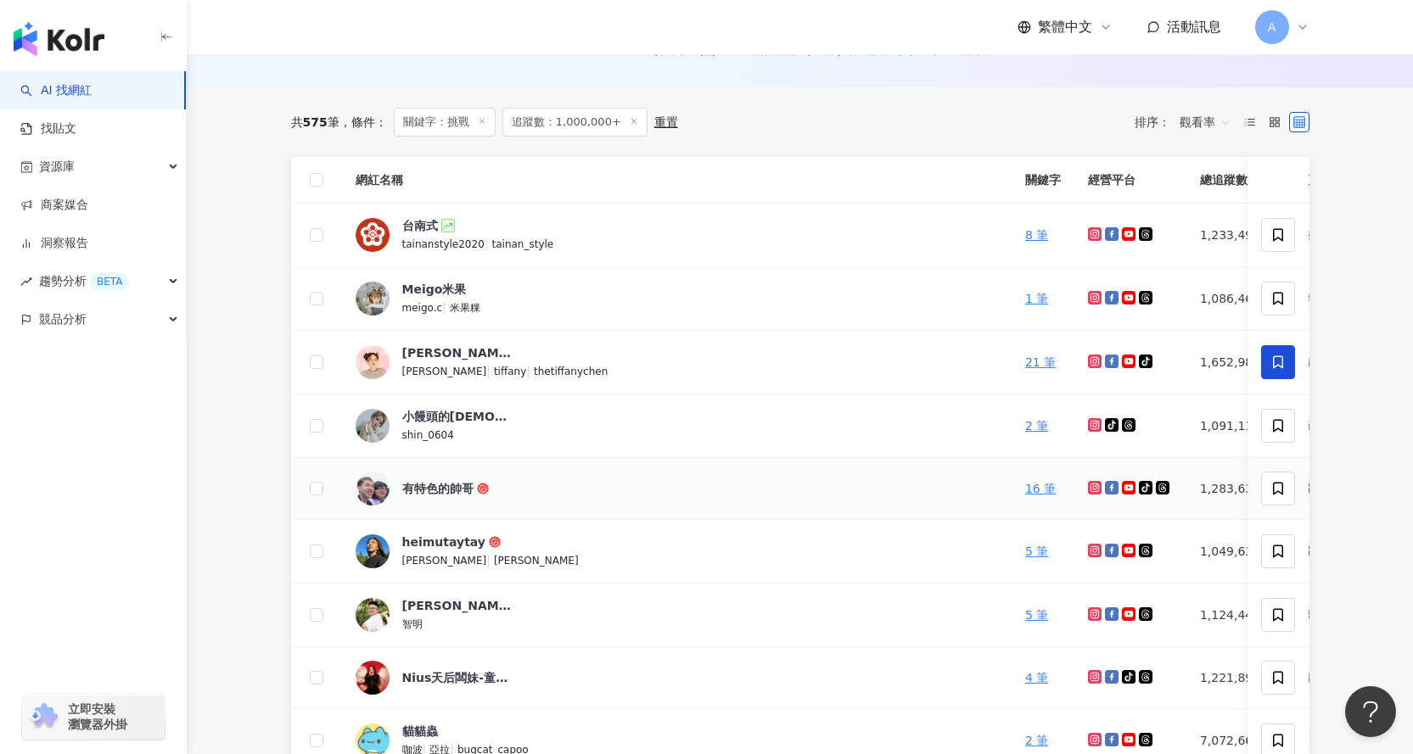
scroll to position [255, 0]
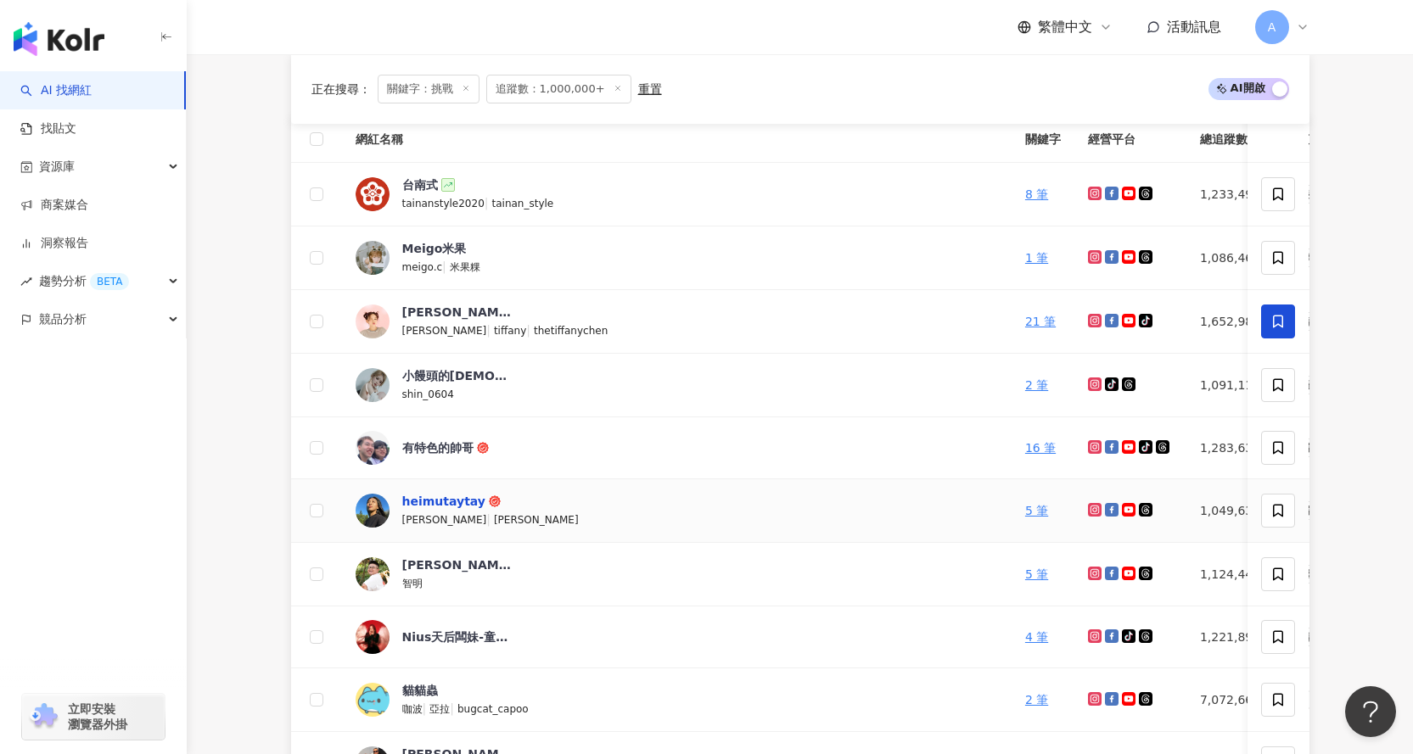
click at [454, 501] on div "heimutaytay" at bounding box center [444, 501] width 84 height 17
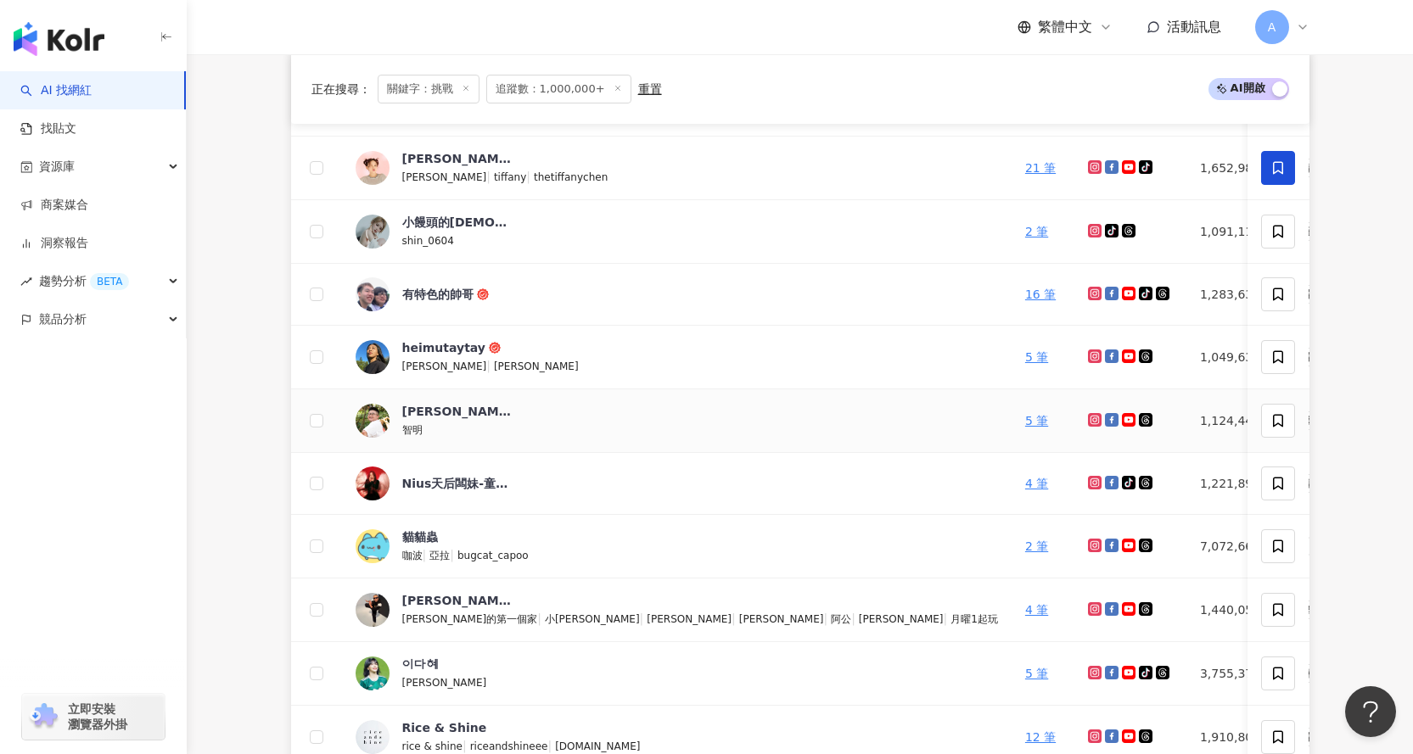
scroll to position [424, 0]
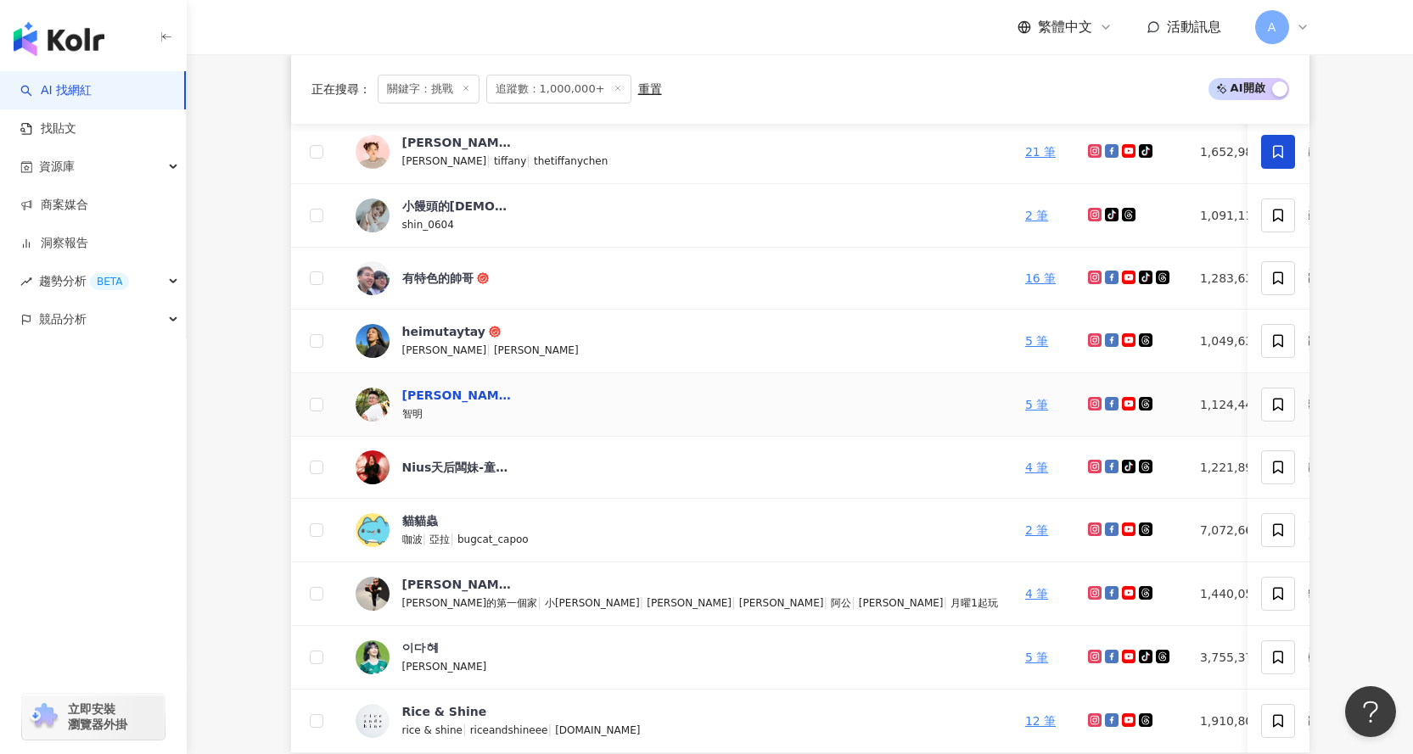
click at [440, 394] on div "[PERSON_NAME].psd" at bounding box center [457, 395] width 110 height 17
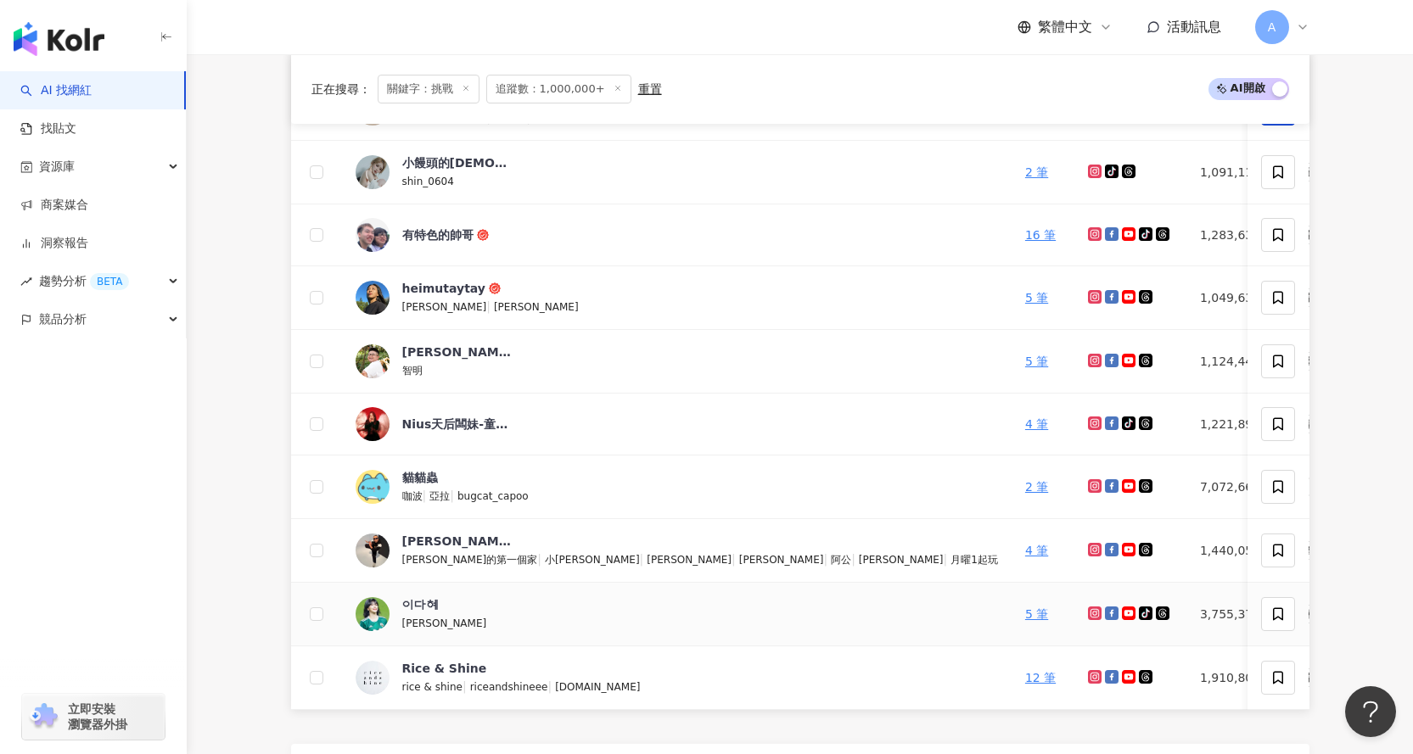
scroll to position [509, 0]
